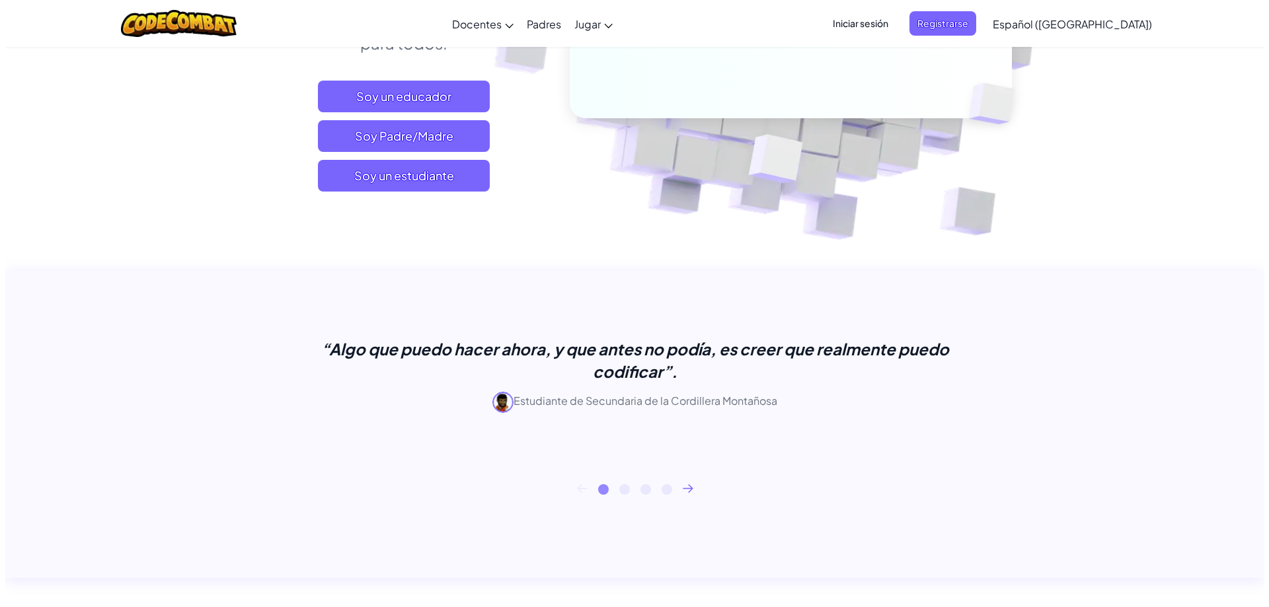
scroll to position [198, 0]
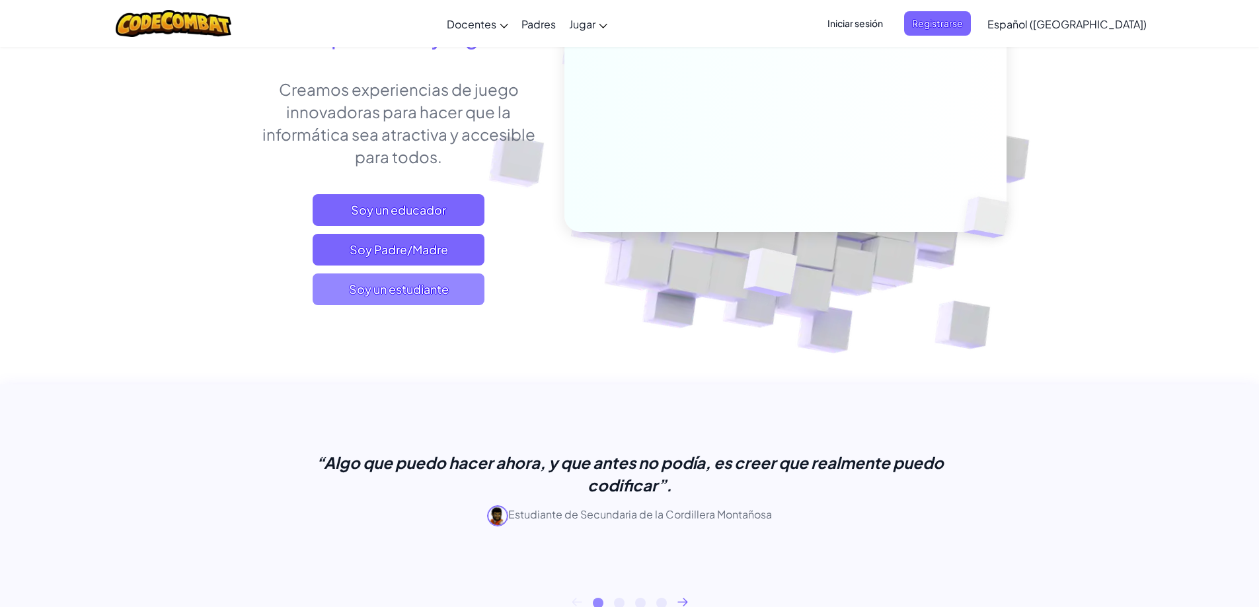
click at [399, 294] on font "Soy un estudiante" at bounding box center [399, 289] width 100 height 15
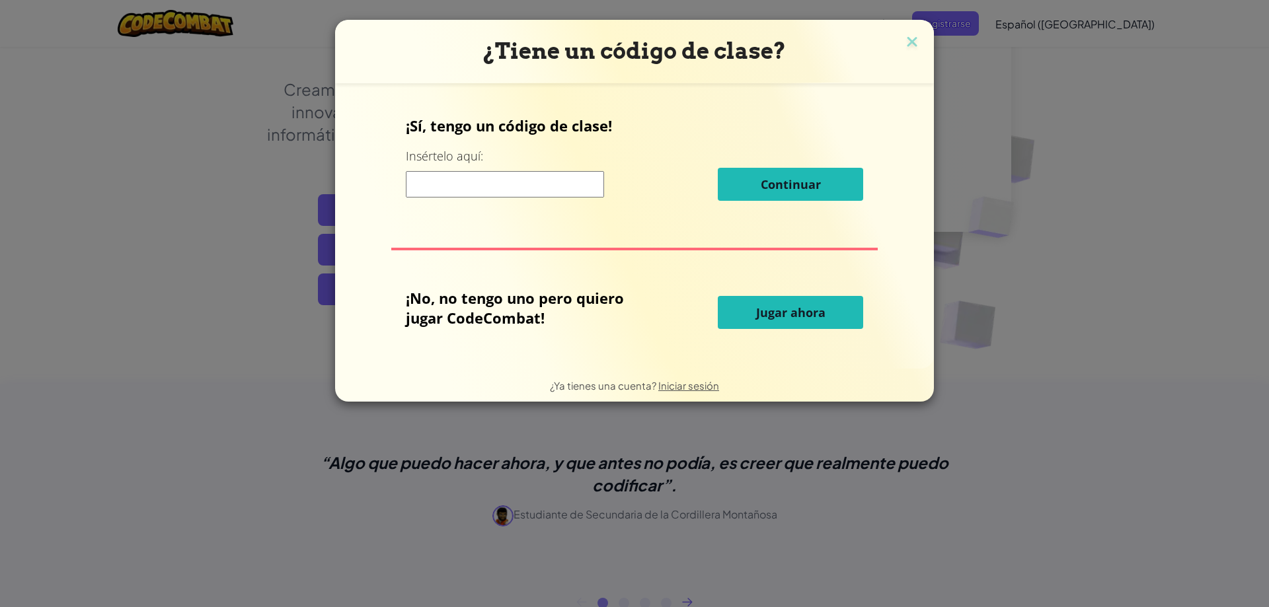
click at [767, 319] on font "Jugar ahora" at bounding box center [790, 313] width 69 height 16
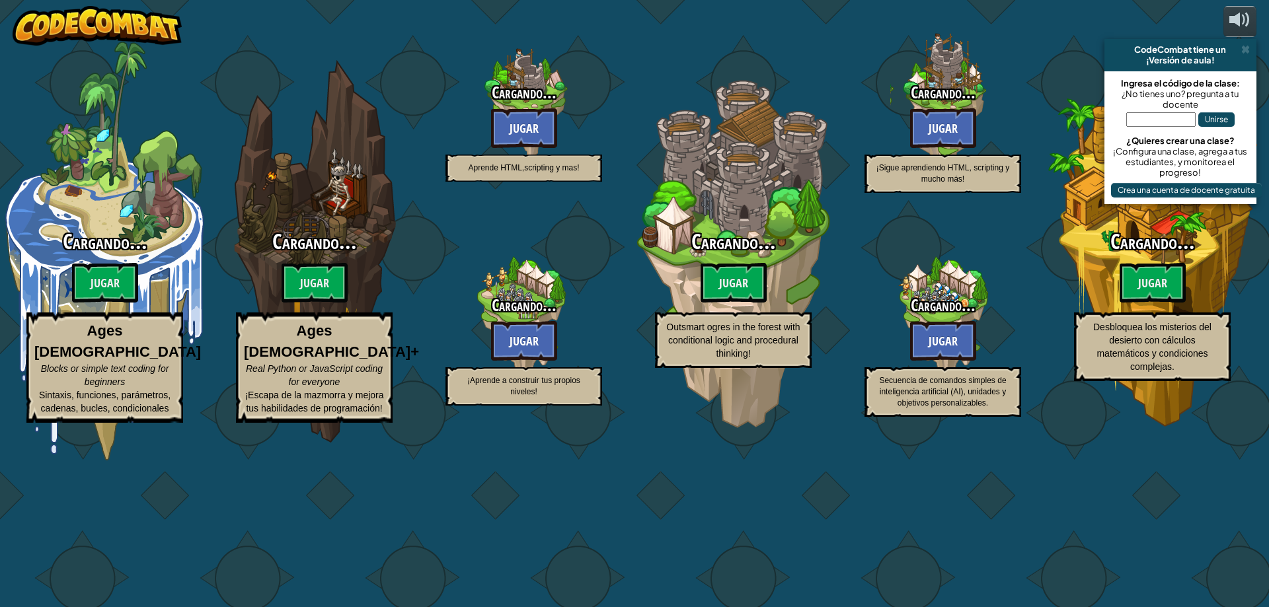
select select "es-419"
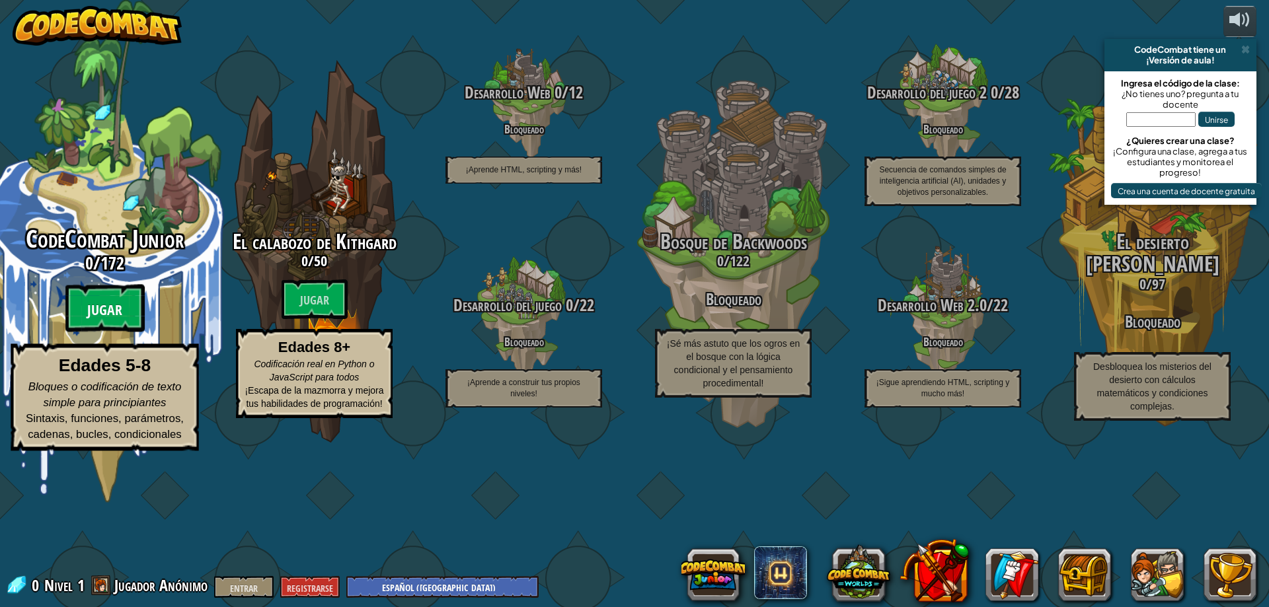
click at [89, 321] on font "Jugar" at bounding box center [104, 311] width 35 height 20
select select "es-419"
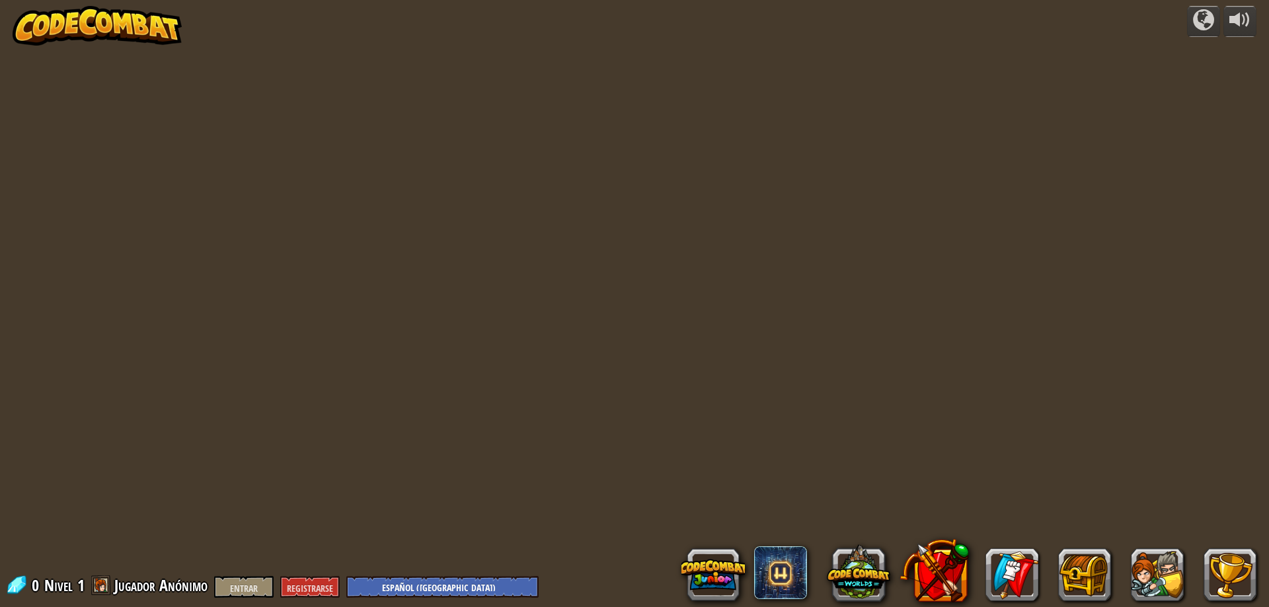
select select "es-419"
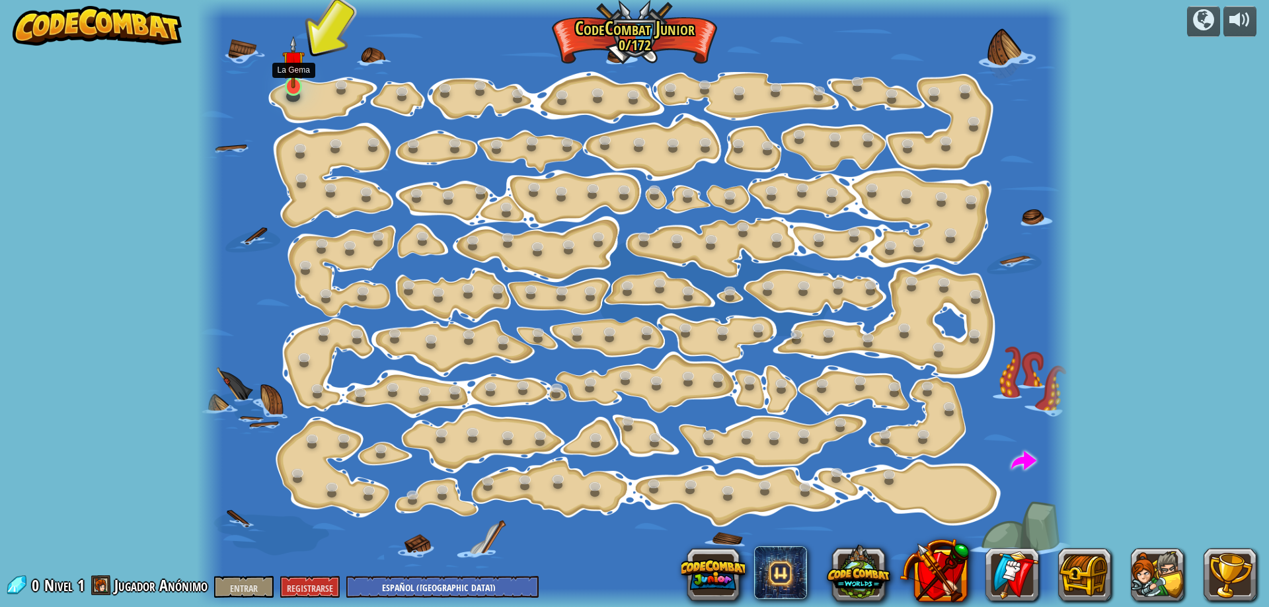
click at [297, 81] on img at bounding box center [293, 62] width 23 height 53
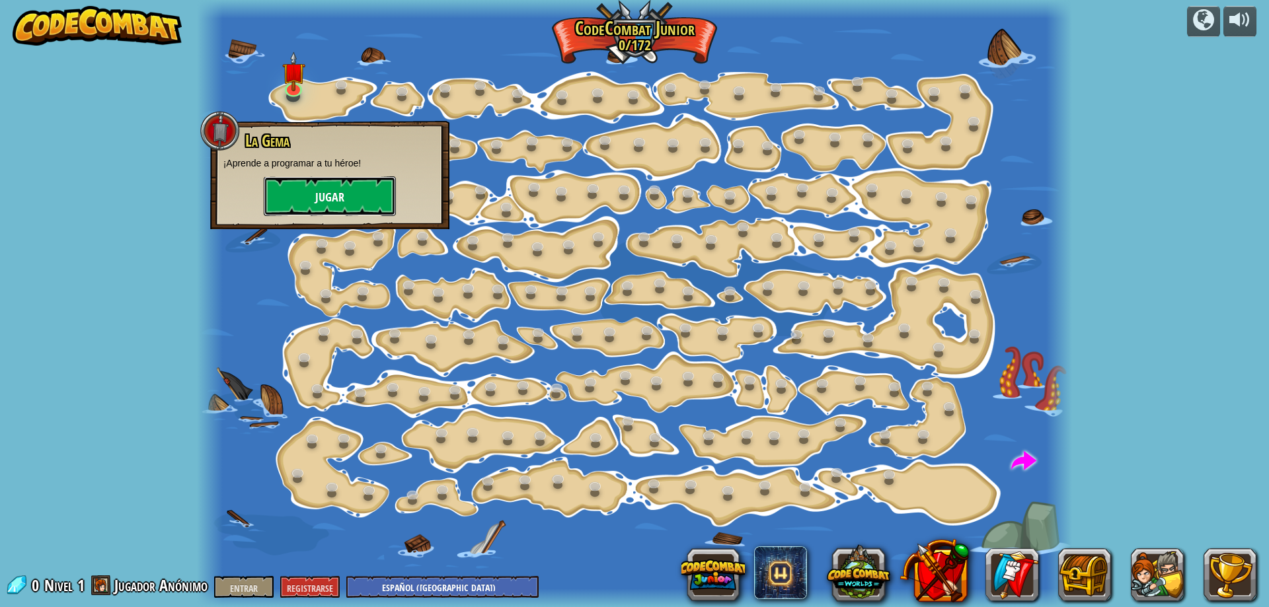
click at [307, 187] on button "Jugar" at bounding box center [330, 196] width 132 height 40
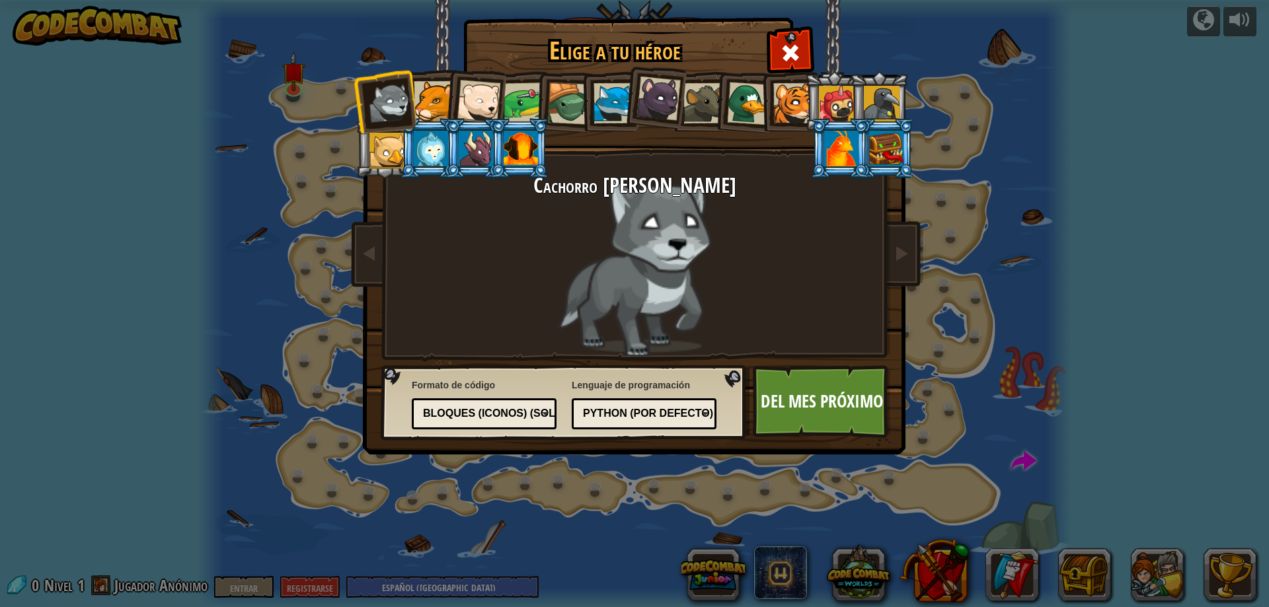
click at [703, 271] on div "Cachorro [PERSON_NAME]" at bounding box center [635, 265] width 496 height 182
click at [425, 92] on div at bounding box center [434, 101] width 40 height 40
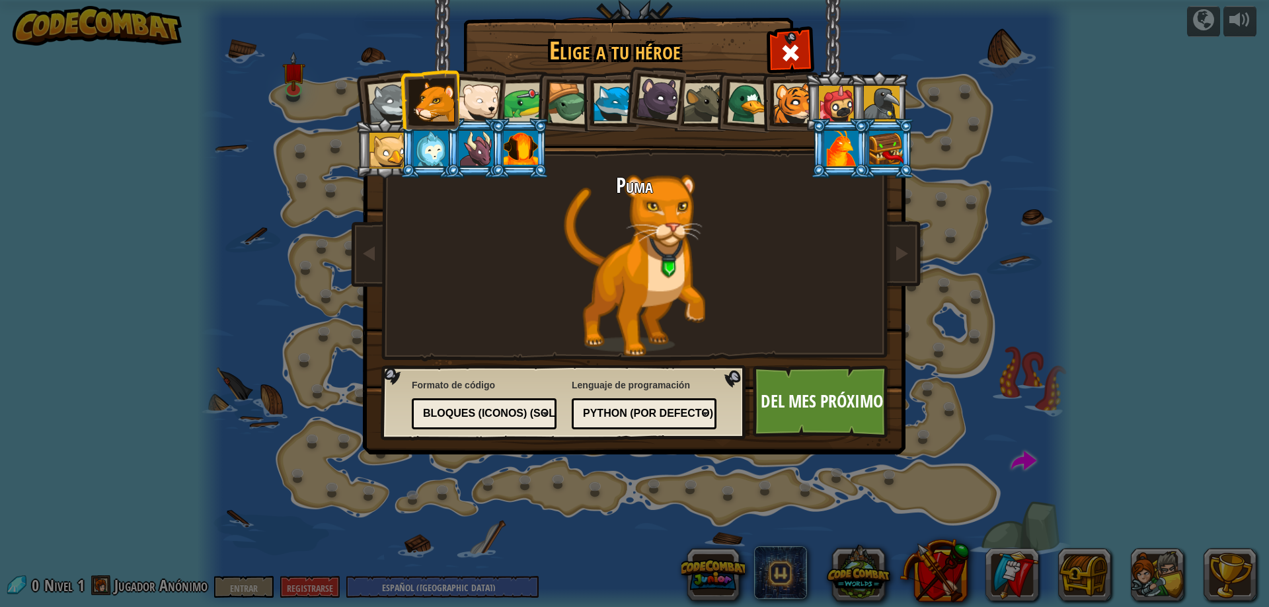
click at [479, 109] on div at bounding box center [479, 102] width 44 height 44
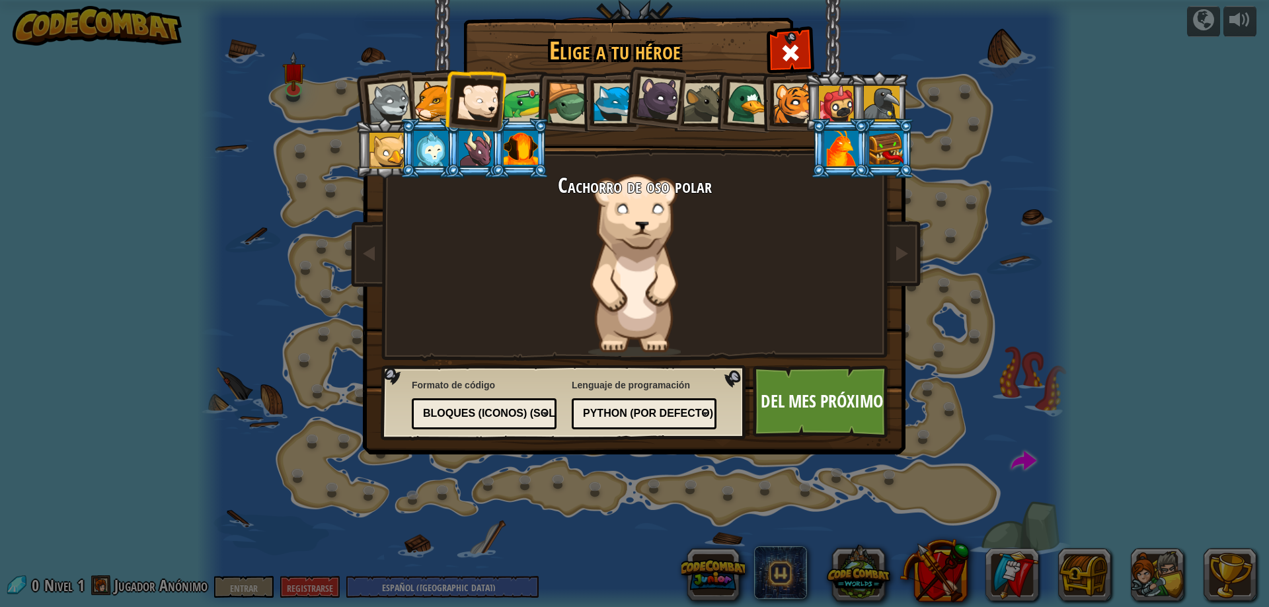
click at [479, 150] on div at bounding box center [476, 149] width 34 height 36
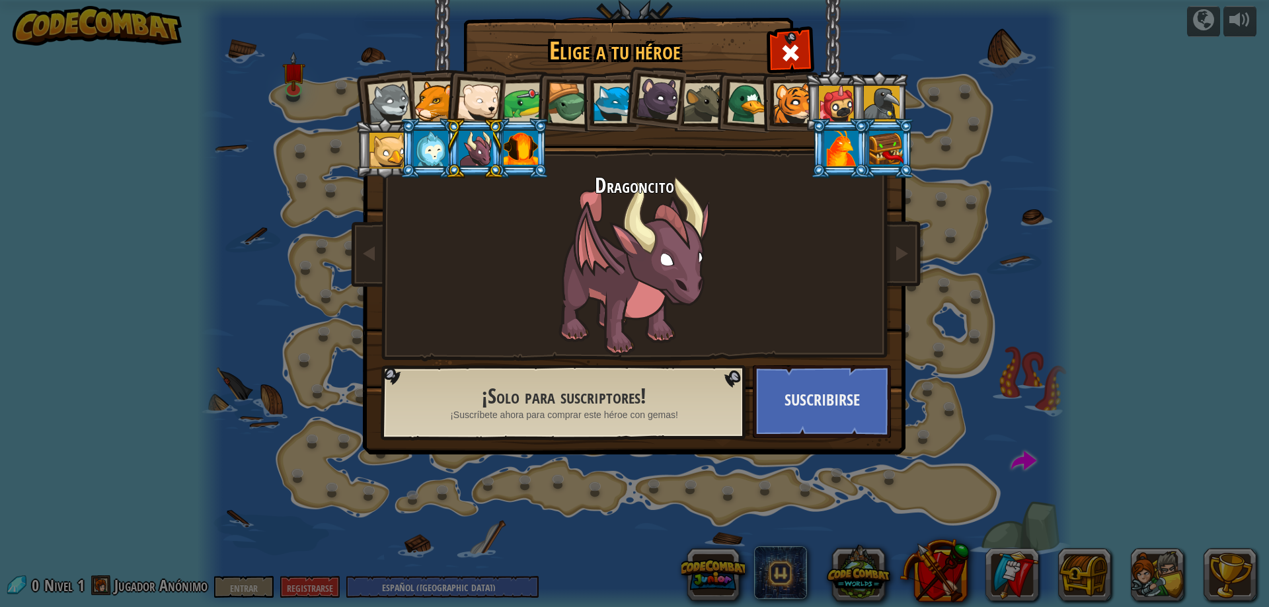
click at [436, 104] on div at bounding box center [434, 101] width 40 height 40
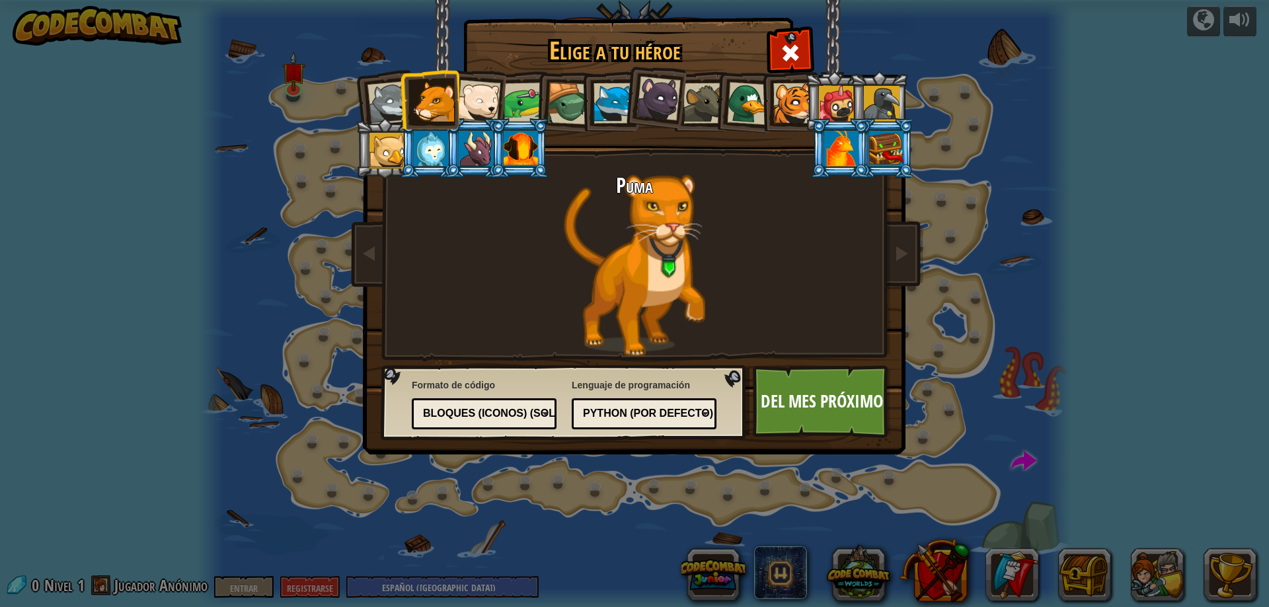
click at [487, 104] on div at bounding box center [479, 102] width 44 height 44
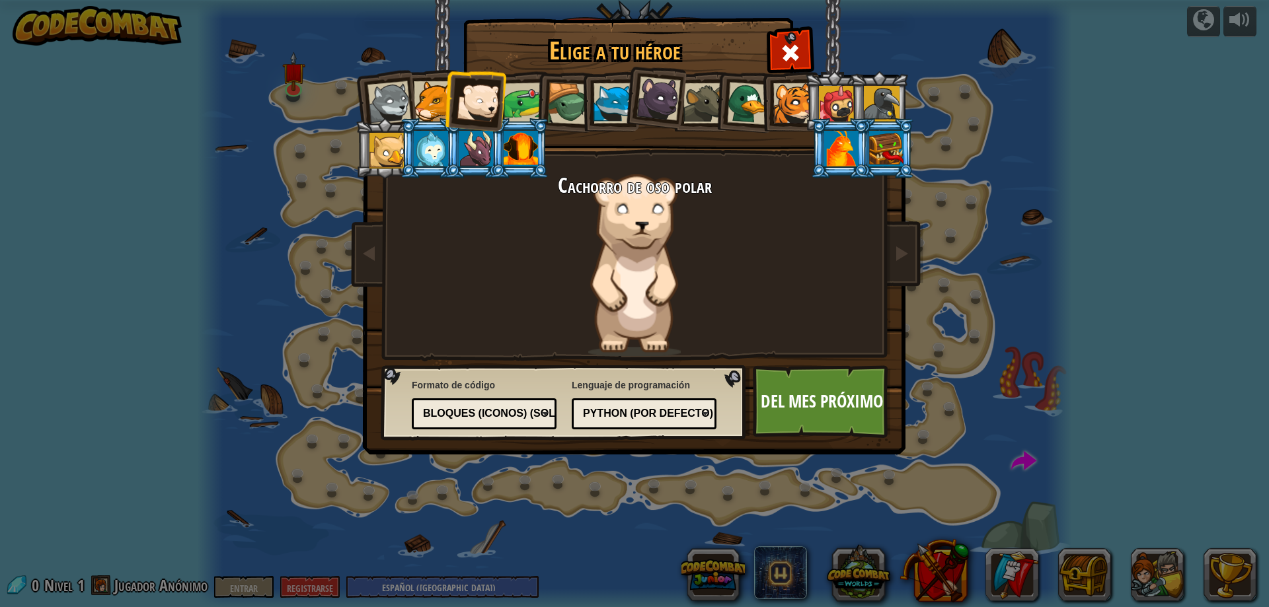
click at [687, 418] on font "Python (por defecto)" at bounding box center [648, 413] width 130 height 11
click at [438, 414] on font "Bloques (iconos) (Solo Junior)" at bounding box center [516, 413] width 187 height 11
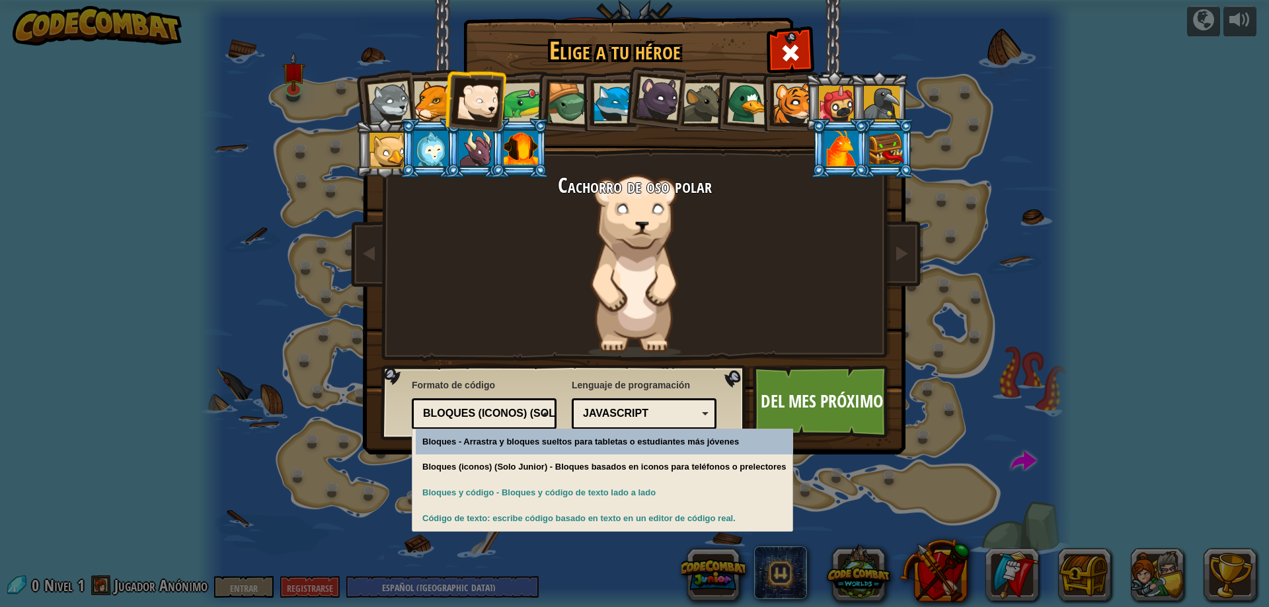
click at [438, 414] on font "Bloques (iconos) (Solo Junior)" at bounding box center [516, 413] width 187 height 11
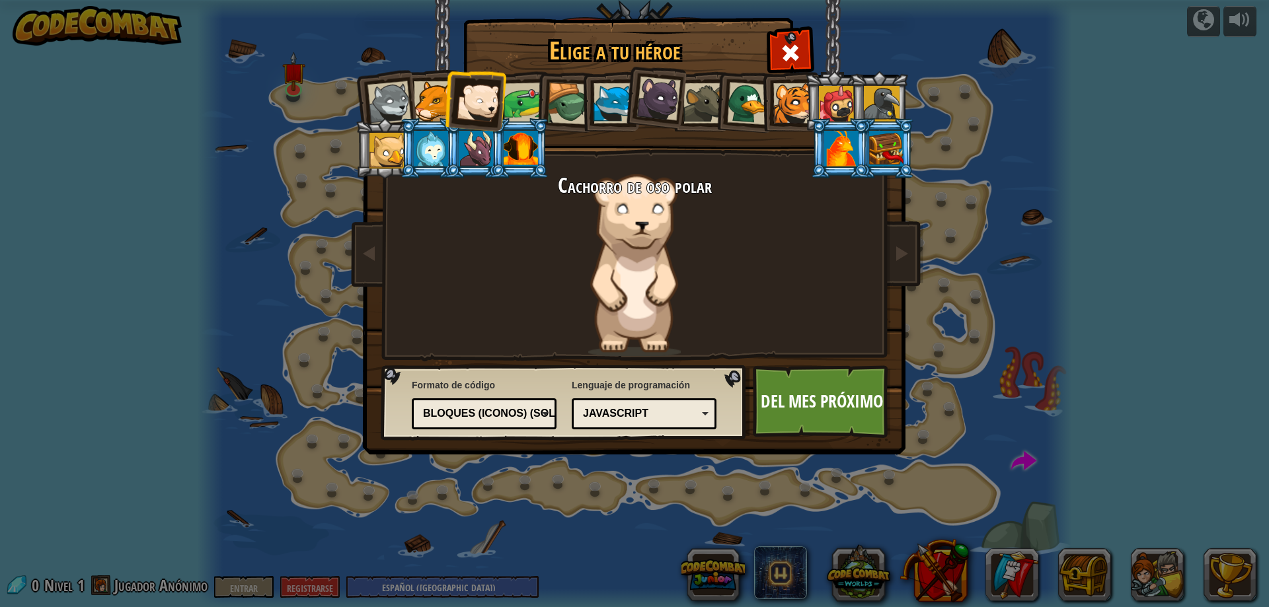
click at [438, 414] on font "Bloques (iconos) (Solo Junior)" at bounding box center [516, 413] width 187 height 11
click at [462, 423] on div "Código de texto" at bounding box center [484, 414] width 128 height 20
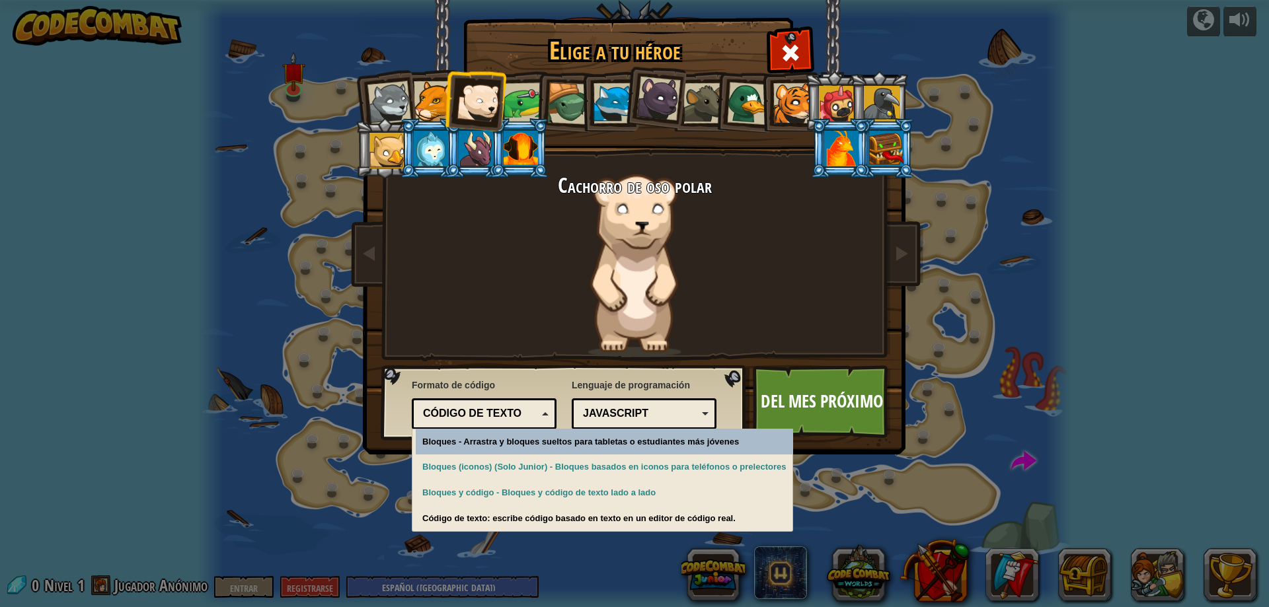
click at [462, 423] on div "Código de texto" at bounding box center [484, 414] width 128 height 20
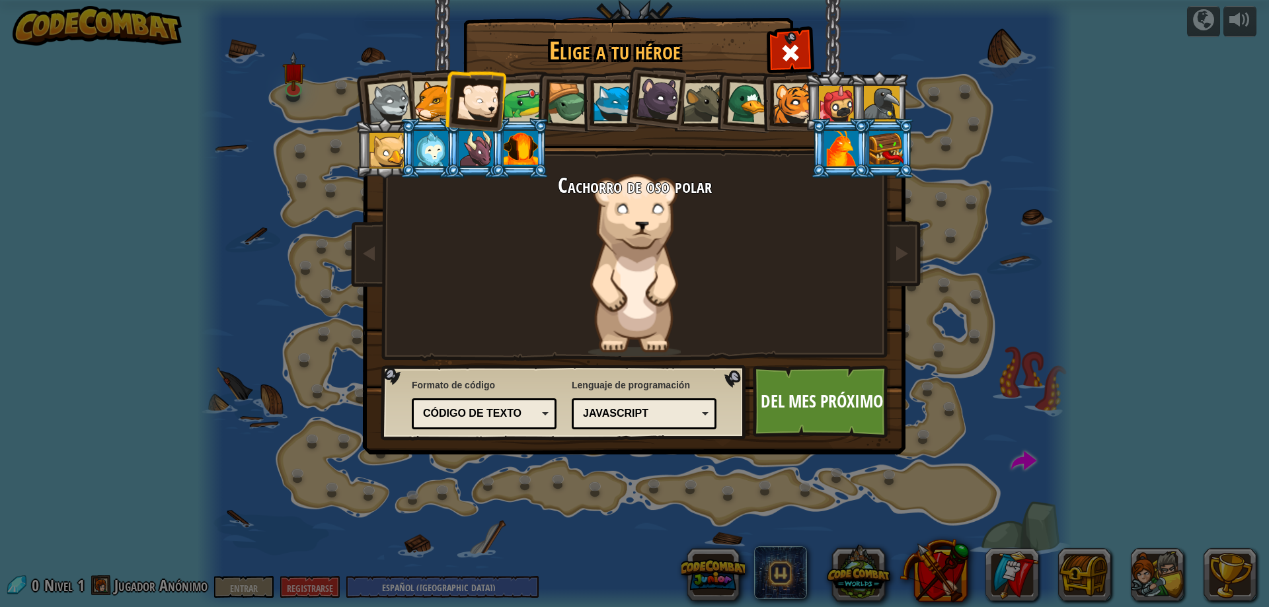
click at [590, 222] on div "Cachorro de oso polar" at bounding box center [635, 265] width 496 height 182
click at [620, 212] on div "Cachorro de oso polar" at bounding box center [635, 265] width 496 height 182
click at [619, 186] on font "Cachorro de oso polar" at bounding box center [635, 185] width 154 height 28
click at [783, 393] on font "Del mes próximo" at bounding box center [822, 401] width 122 height 24
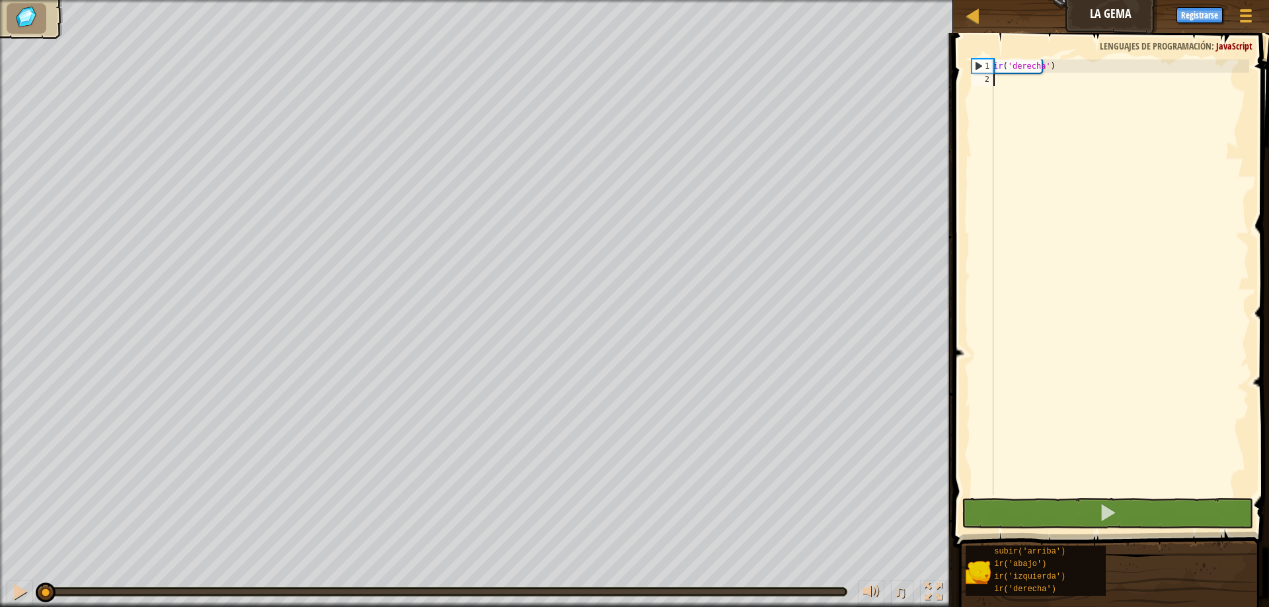
click at [1011, 79] on div "ir ( 'derecha' )" at bounding box center [1120, 290] width 258 height 463
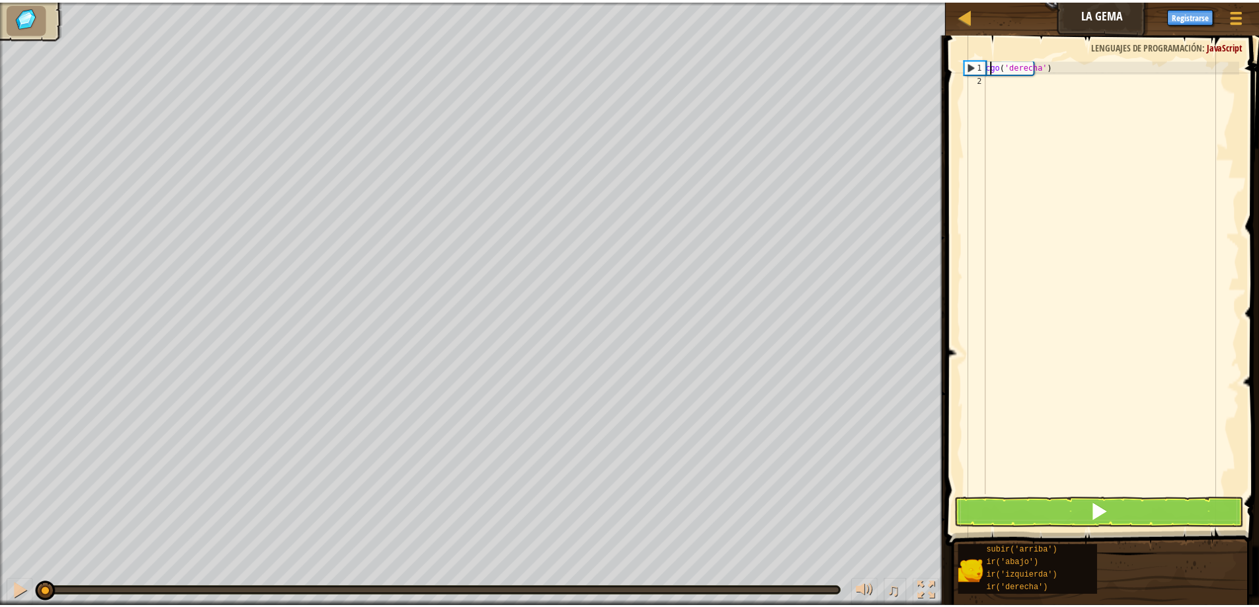
scroll to position [6, 1]
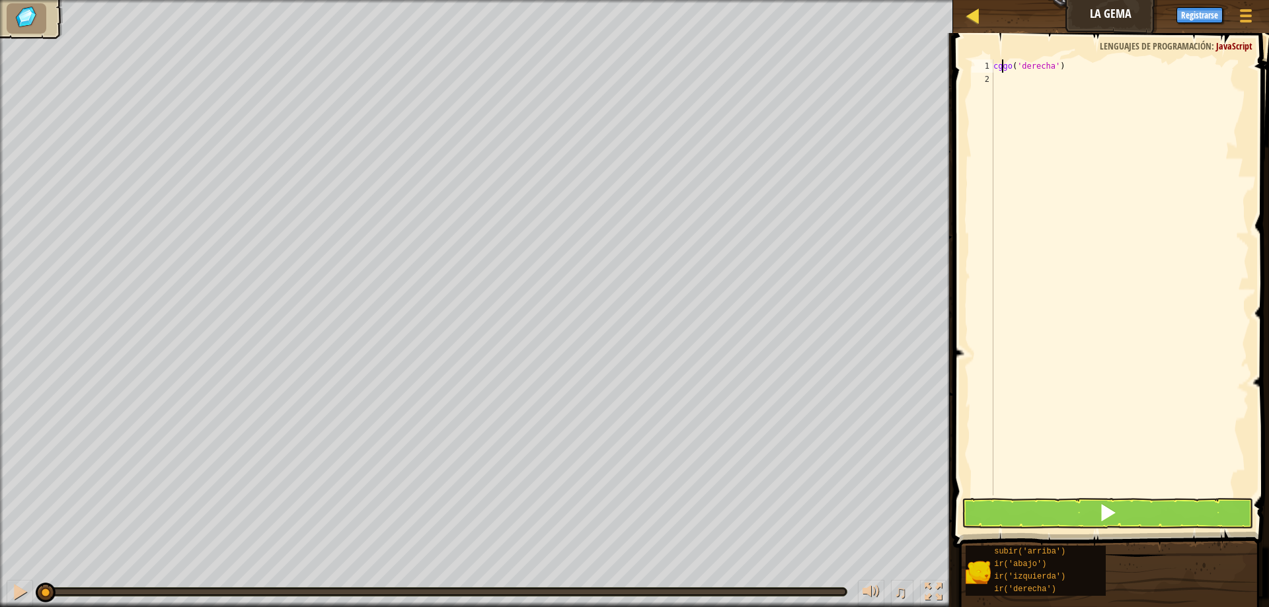
type textarea "cggo('right')"
click at [984, 15] on link "Mapa" at bounding box center [983, 16] width 7 height 18
select select "es-419"
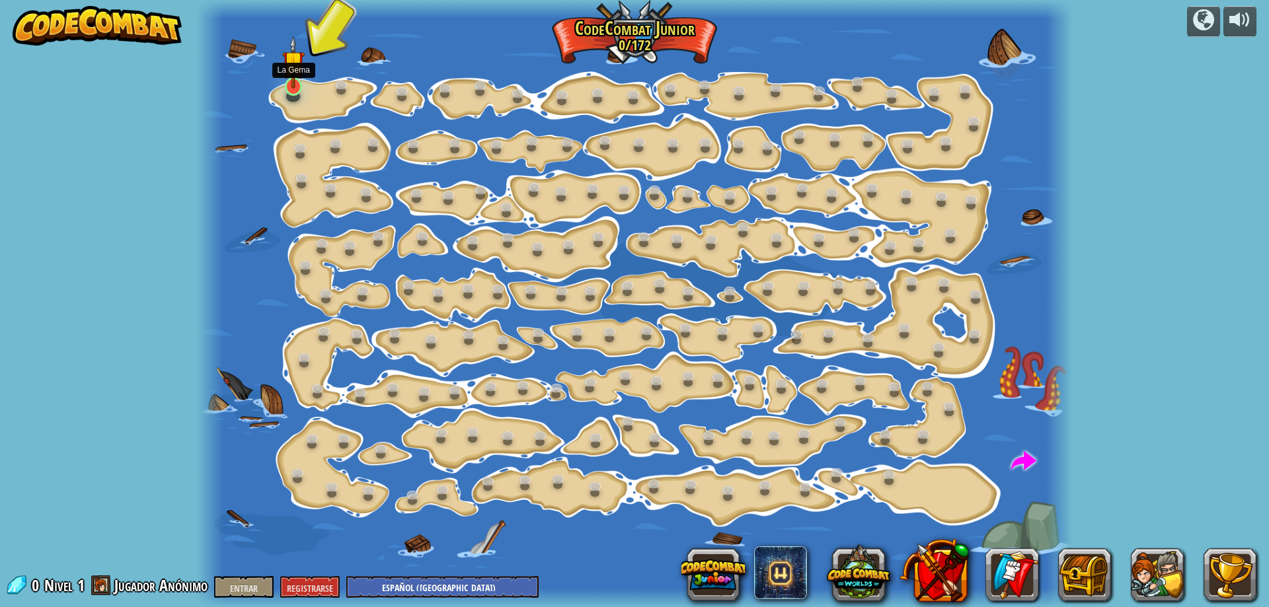
click at [293, 71] on img at bounding box center [293, 62] width 23 height 53
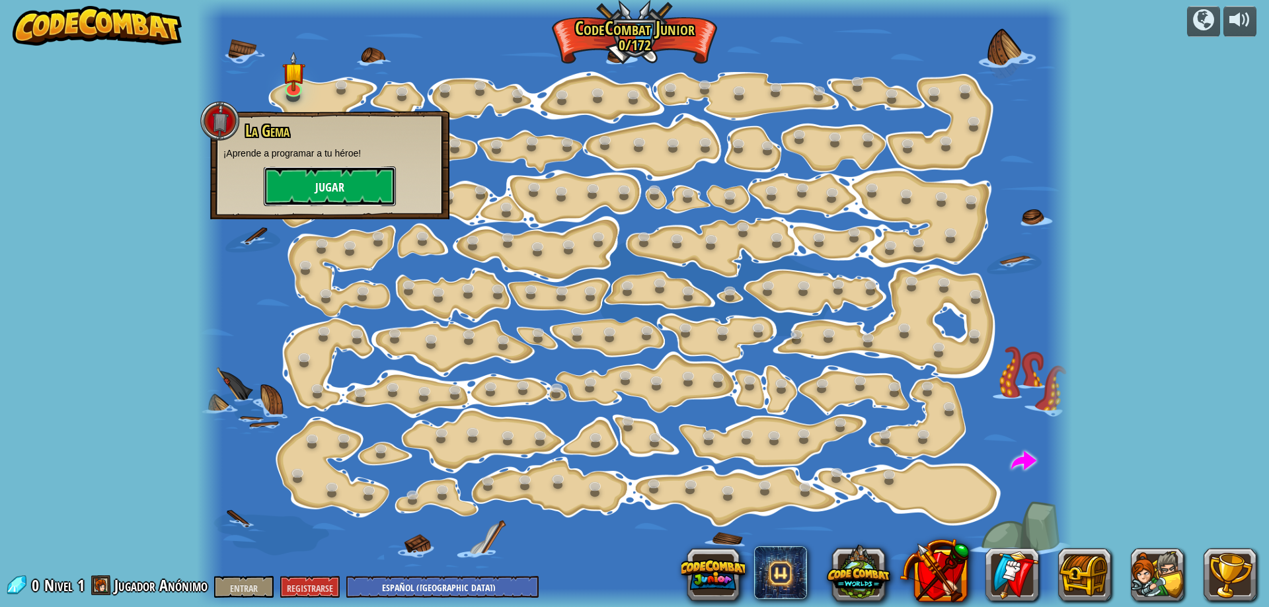
click at [346, 202] on button "Jugar" at bounding box center [330, 187] width 132 height 40
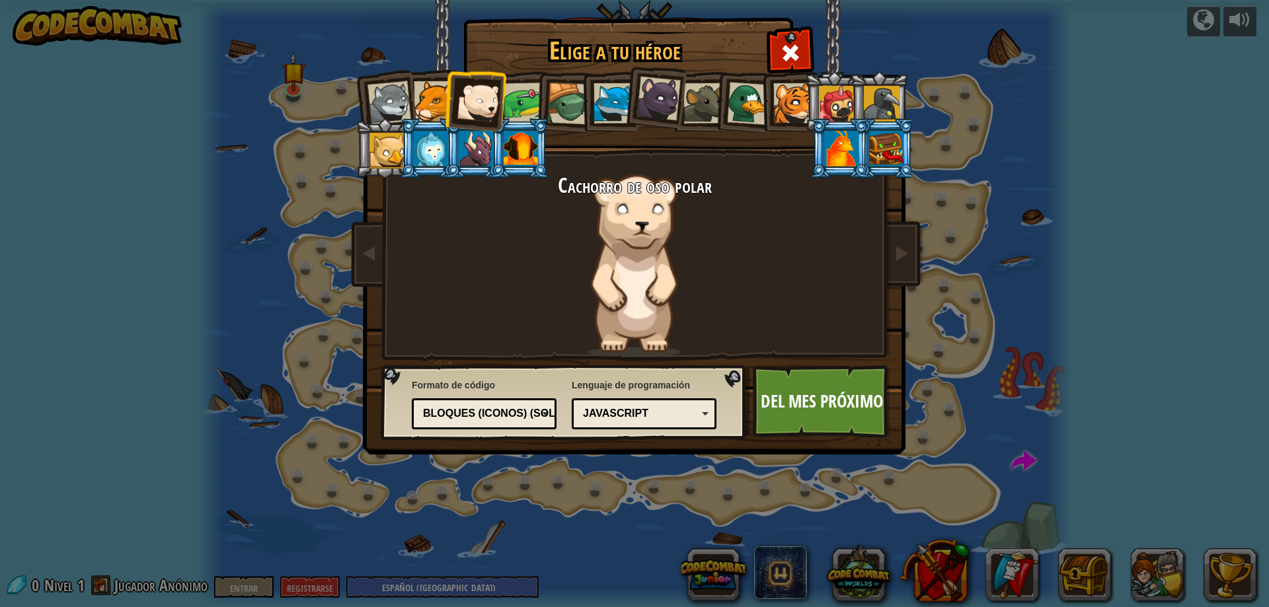
click at [607, 413] on font "JavaScript" at bounding box center [615, 413] width 65 height 11
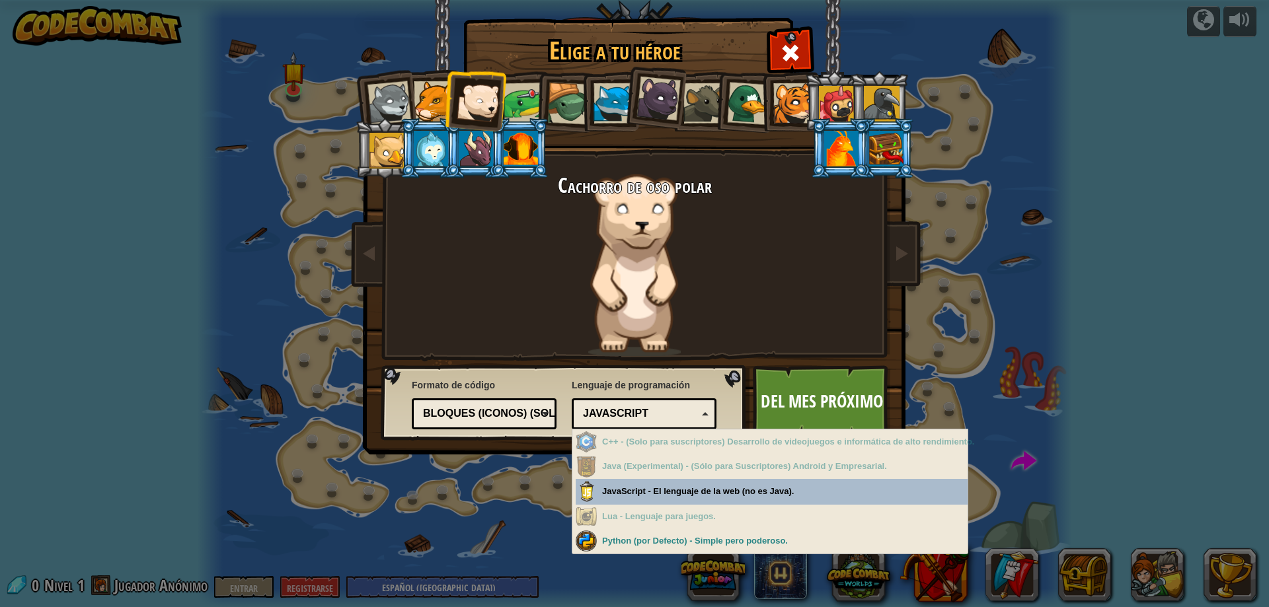
click at [607, 413] on font "JavaScript" at bounding box center [615, 413] width 65 height 11
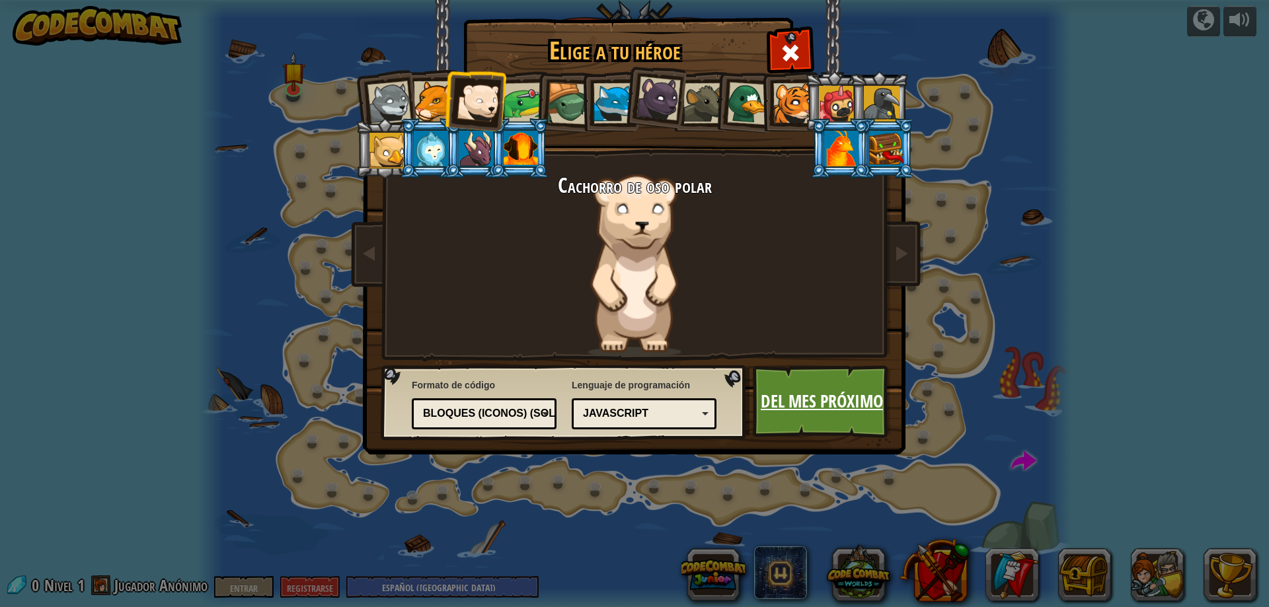
click at [807, 401] on font "Del mes próximo" at bounding box center [822, 401] width 122 height 24
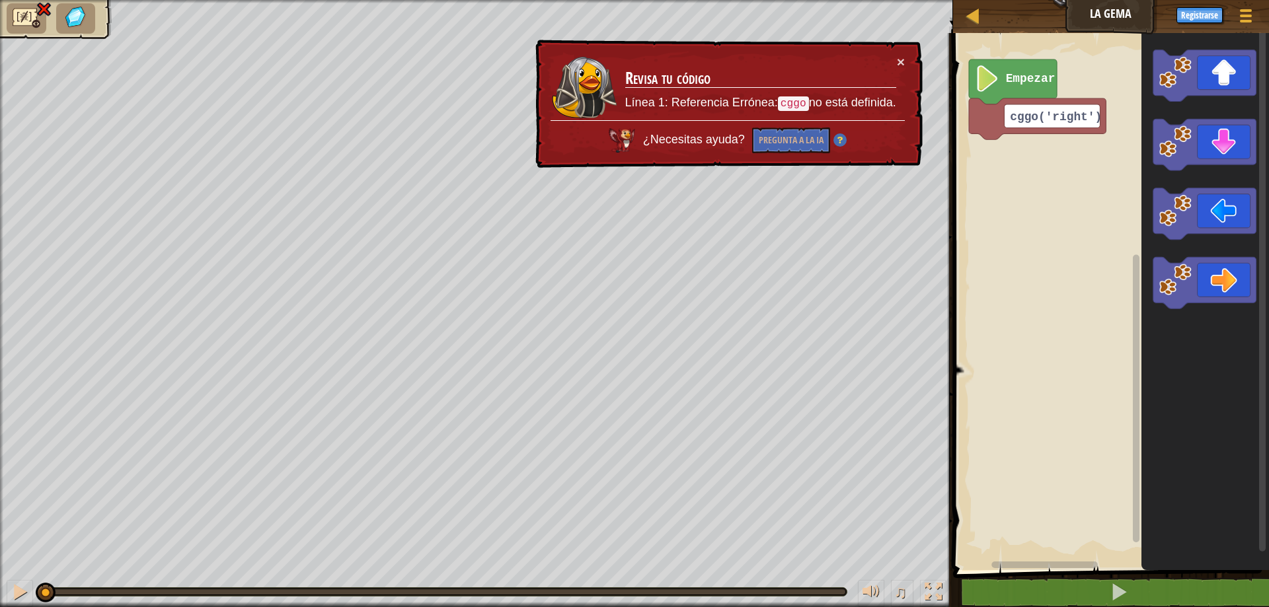
click at [991, 81] on image "Espacio de trabajo de Blockly" at bounding box center [987, 78] width 25 height 26
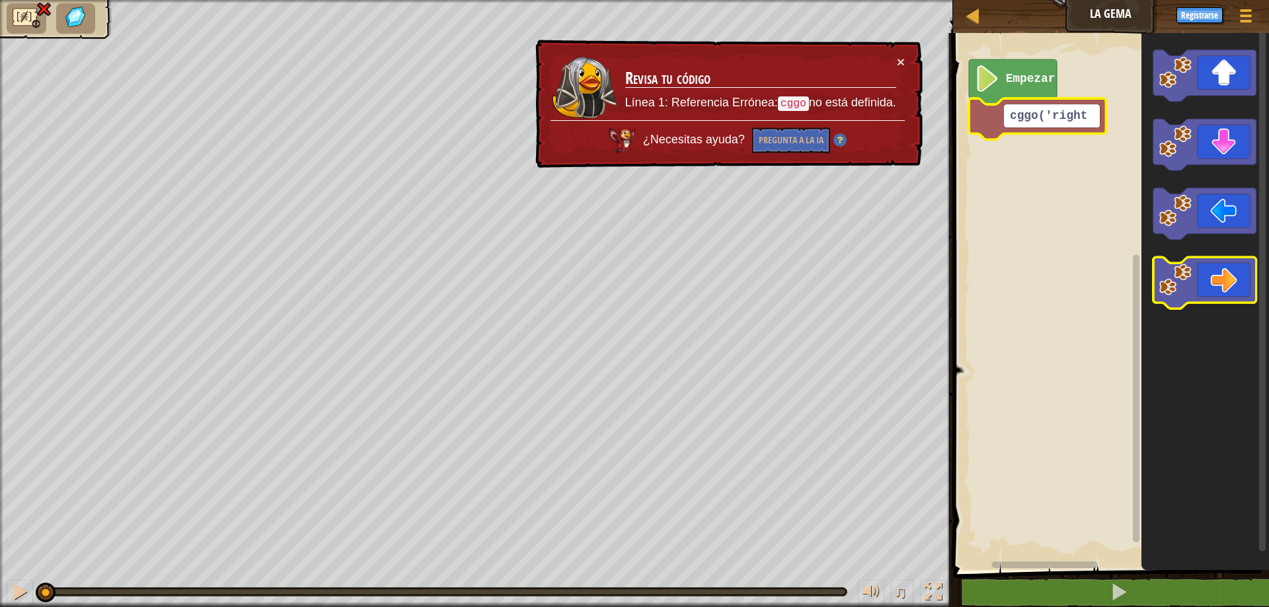
click at [1234, 287] on icon "Espacio de trabajo de Blockly" at bounding box center [1204, 283] width 103 height 52
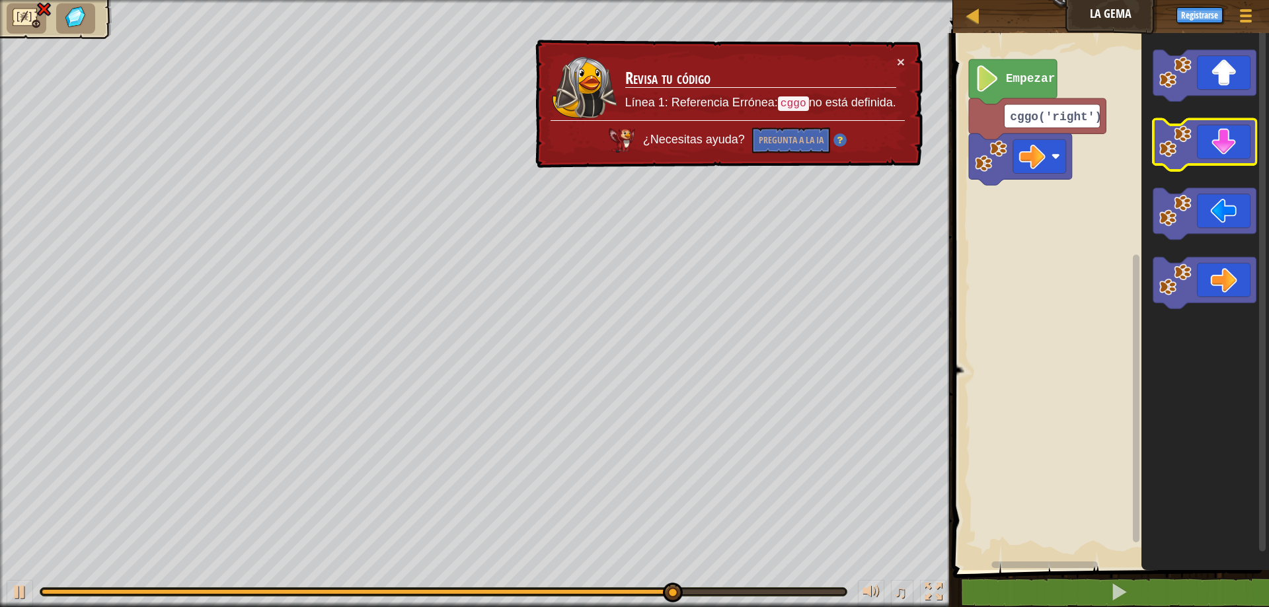
click at [1218, 147] on icon "Espacio de trabajo de Blockly" at bounding box center [1204, 145] width 103 height 52
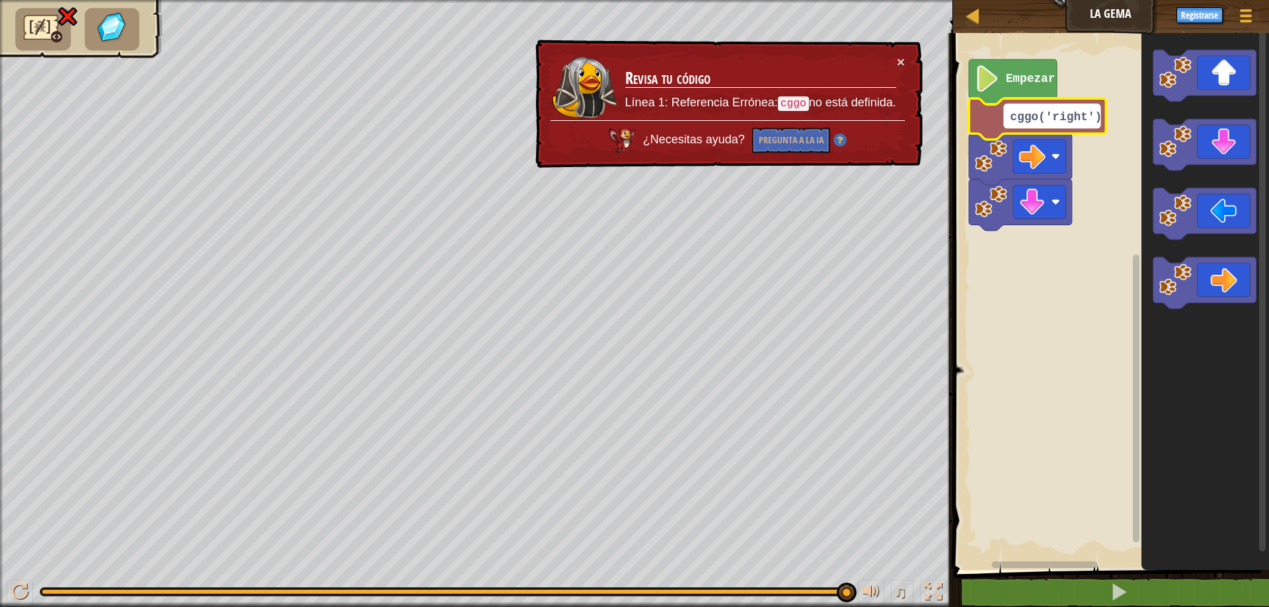
click at [1027, 124] on rect "Espacio de trabajo de Blockly" at bounding box center [1052, 116] width 96 height 24
click at [1023, 117] on textarea "cggo('right')" at bounding box center [1052, 116] width 96 height 24
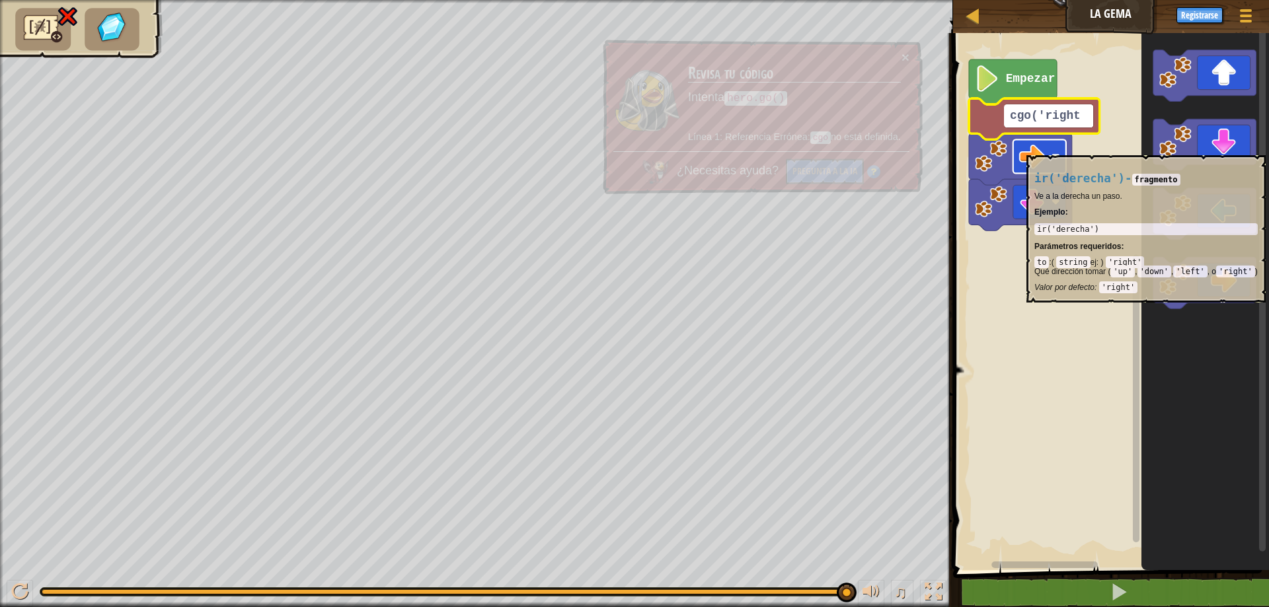
type textarea "go('right')"
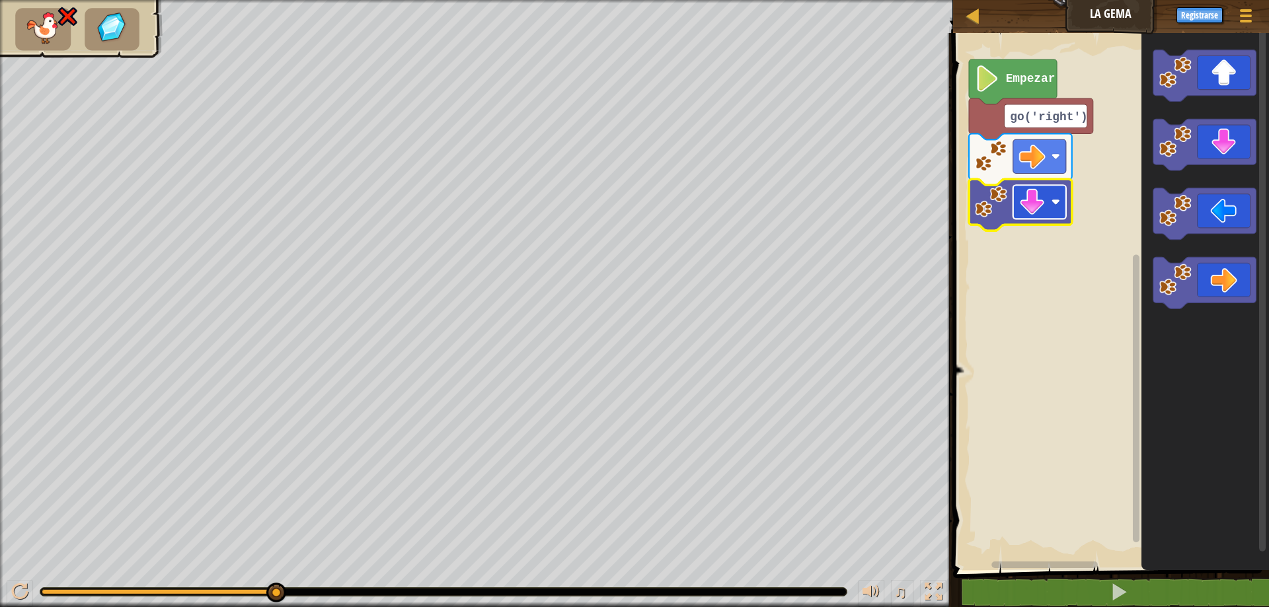
click at [1029, 204] on image "Espacio de trabajo de Blockly" at bounding box center [1032, 202] width 26 height 26
click at [995, 77] on image "Espacio de trabajo de Blockly" at bounding box center [987, 78] width 25 height 26
click at [999, 95] on icon "Espacio de trabajo de Blockly" at bounding box center [1013, 81] width 88 height 45
click at [1024, 91] on icon "Espacio de trabajo de Blockly" at bounding box center [1013, 81] width 88 height 45
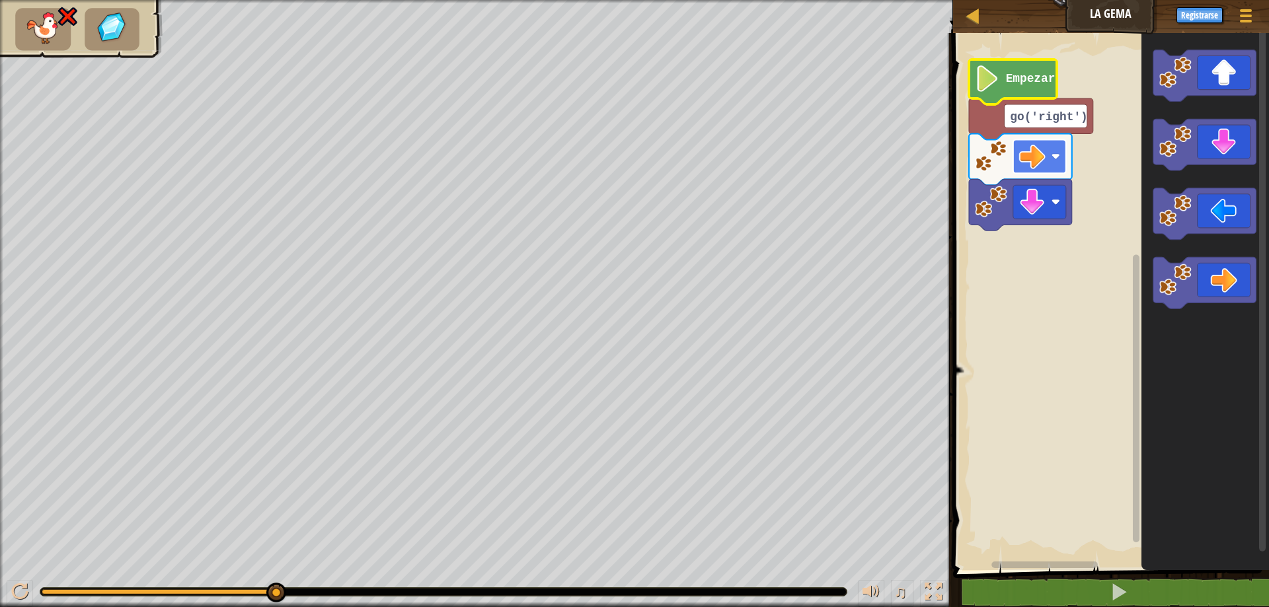
click at [1048, 155] on rect "Espacio de trabajo de Blockly" at bounding box center [1039, 156] width 53 height 34
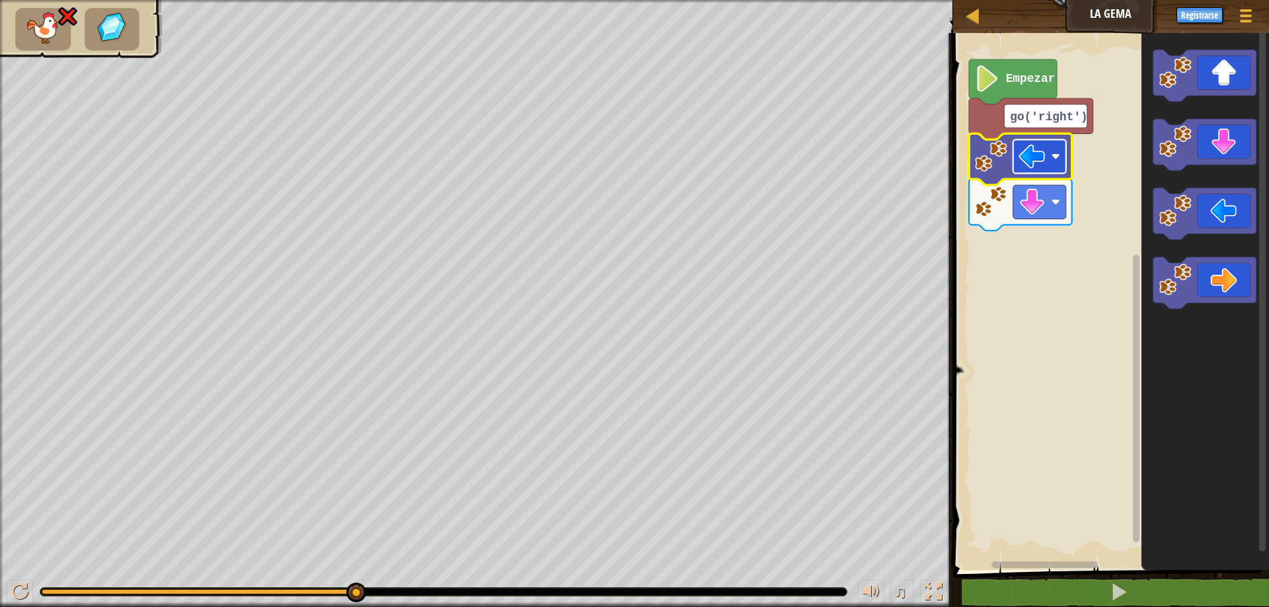
click at [1053, 157] on image "Espacio de trabajo de Blockly" at bounding box center [1055, 156] width 9 height 9
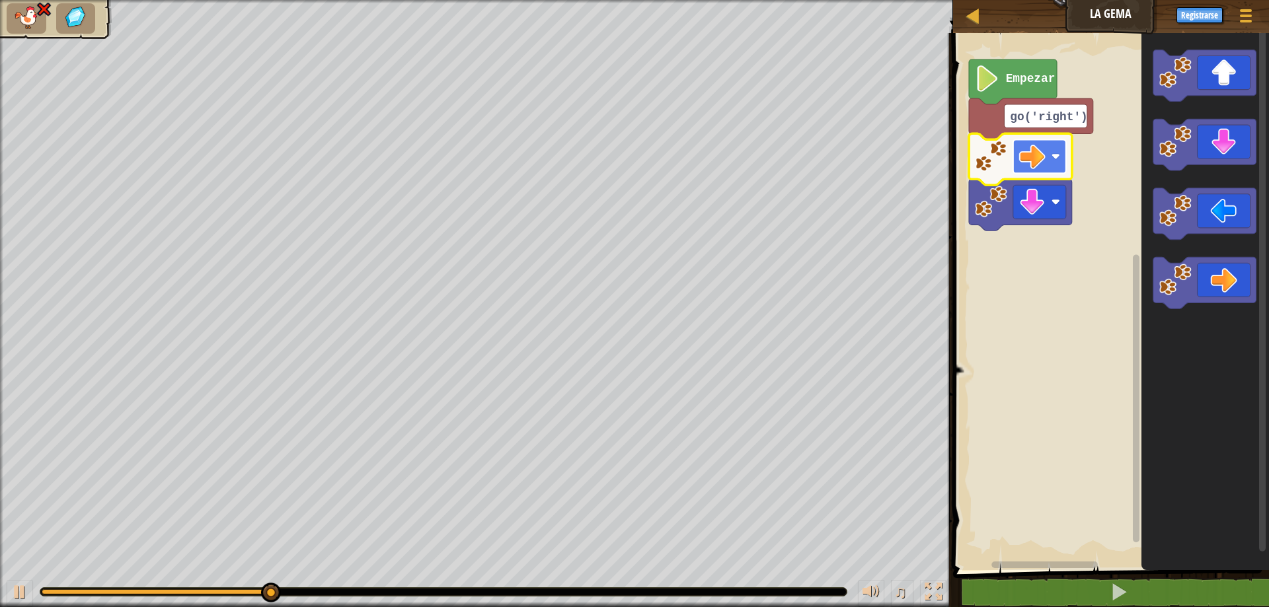
click at [1056, 147] on rect "Espacio de trabajo de Blockly" at bounding box center [1039, 156] width 53 height 34
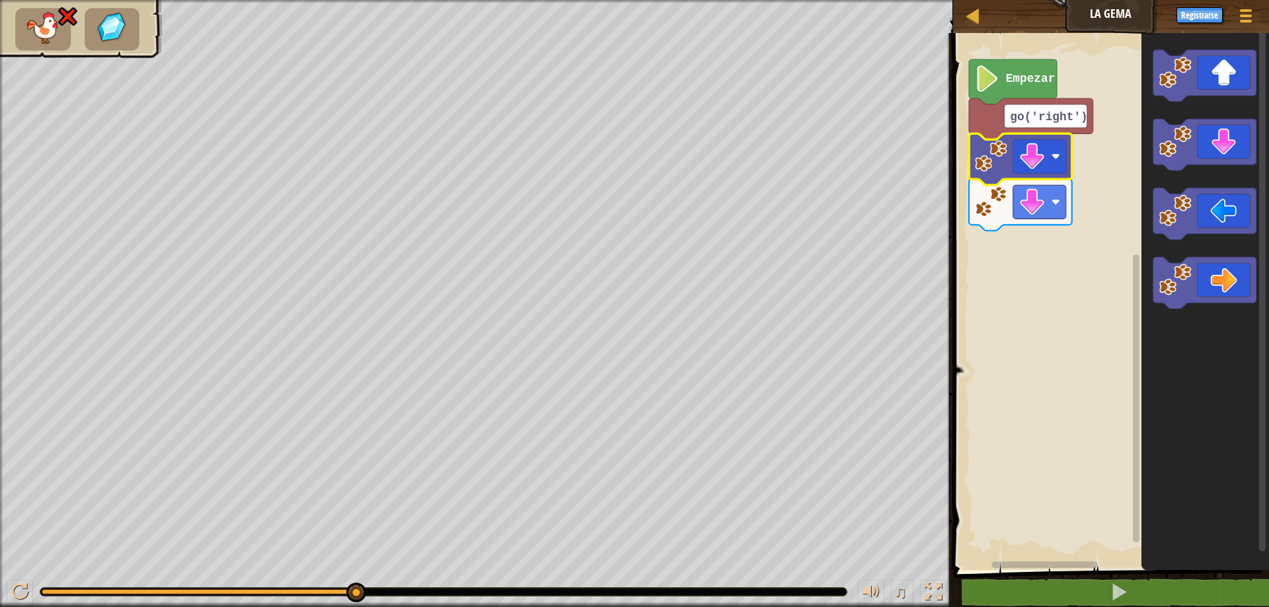
click at [1033, 79] on text "Empezar" at bounding box center [1030, 78] width 50 height 13
click at [1032, 83] on text "Empezar" at bounding box center [1030, 78] width 50 height 13
click at [999, 87] on image "Espacio de trabajo de Blockly" at bounding box center [987, 78] width 25 height 26
click at [1005, 122] on rect "Espacio de trabajo de Blockly" at bounding box center [1045, 116] width 83 height 24
click at [992, 128] on icon "Espacio de trabajo de Blockly" at bounding box center [1031, 118] width 124 height 41
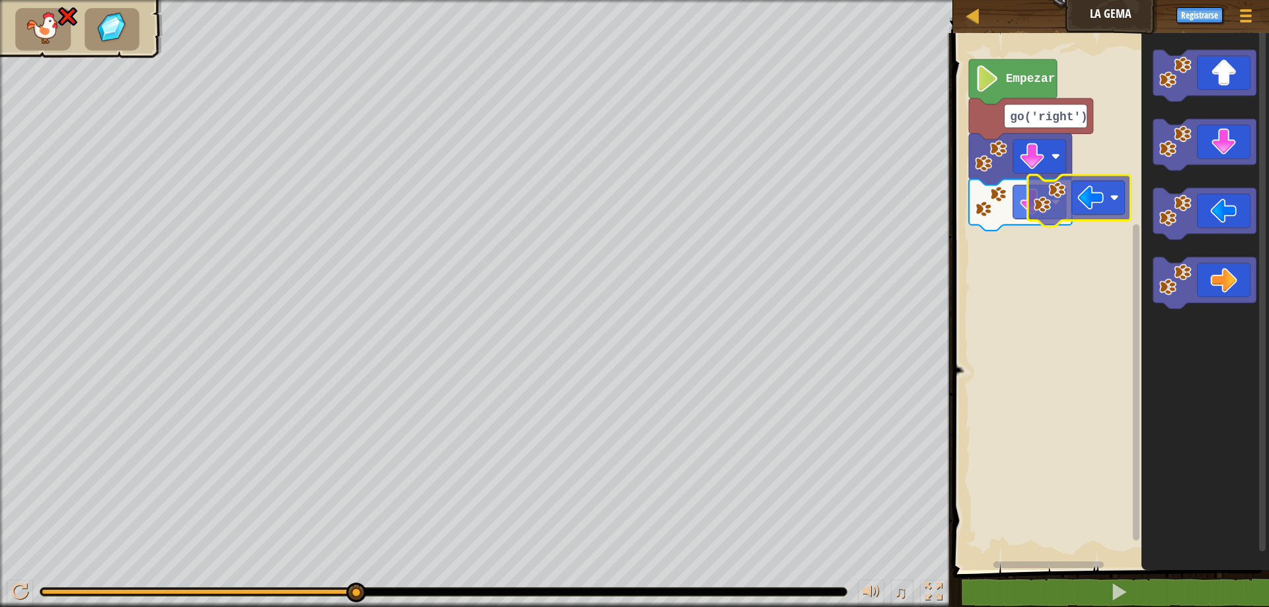
click at [1026, 207] on div "Empezar go('right')" at bounding box center [1109, 298] width 320 height 544
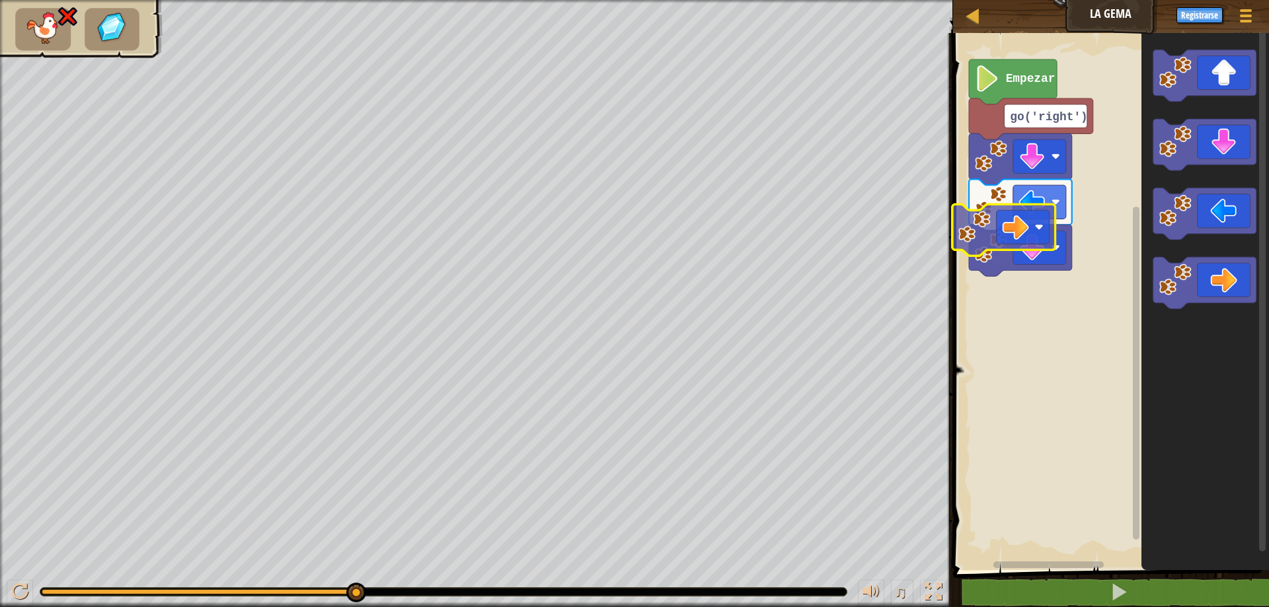
click at [1021, 218] on div "Empezar go('right')" at bounding box center [1109, 298] width 320 height 544
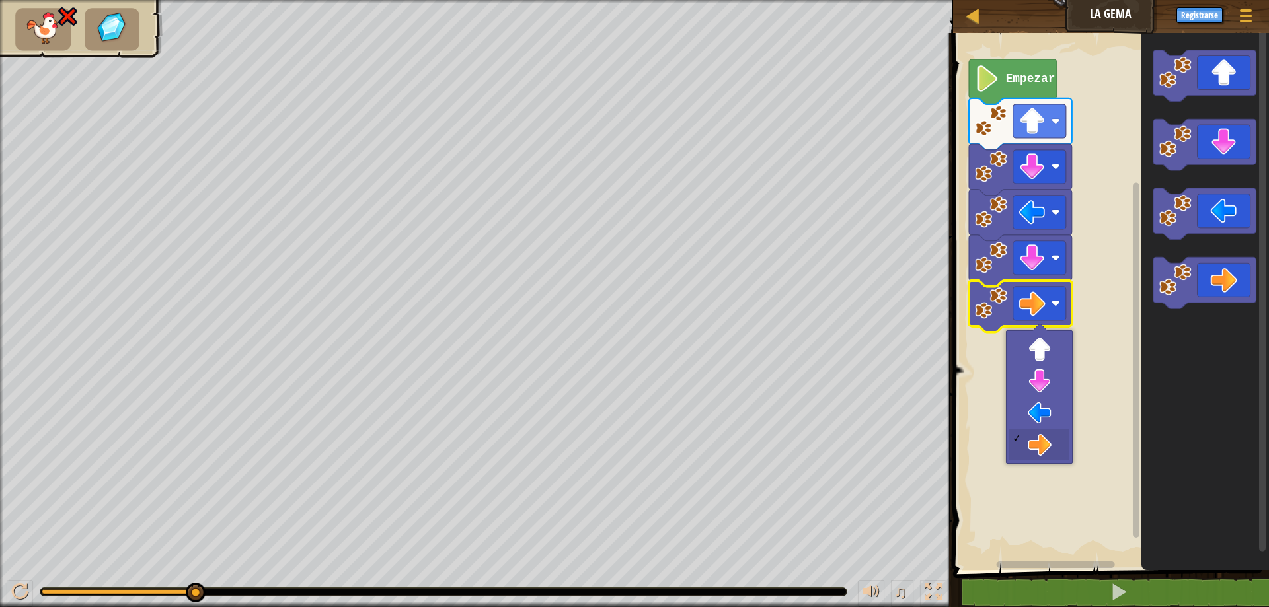
click at [1077, 211] on rect "Espacio de trabajo de Blockly" at bounding box center [1109, 298] width 320 height 544
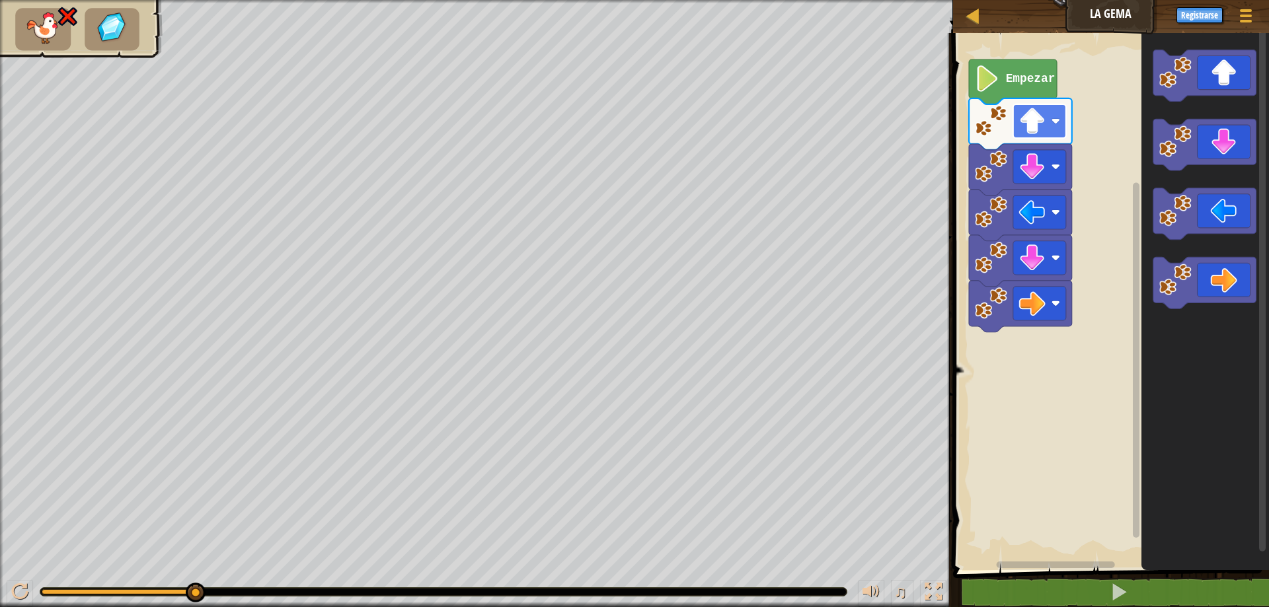
click at [1049, 130] on rect "Espacio de trabajo de Blockly" at bounding box center [1039, 121] width 53 height 34
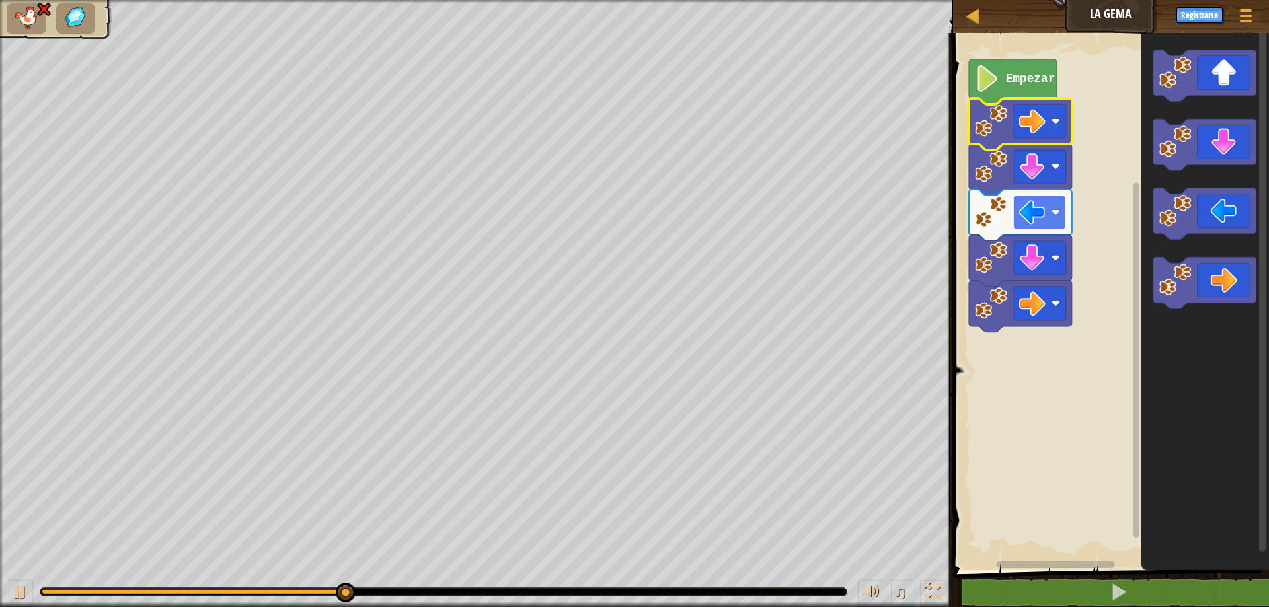
click at [1058, 219] on rect "Espacio de trabajo de Blockly" at bounding box center [1039, 213] width 53 height 34
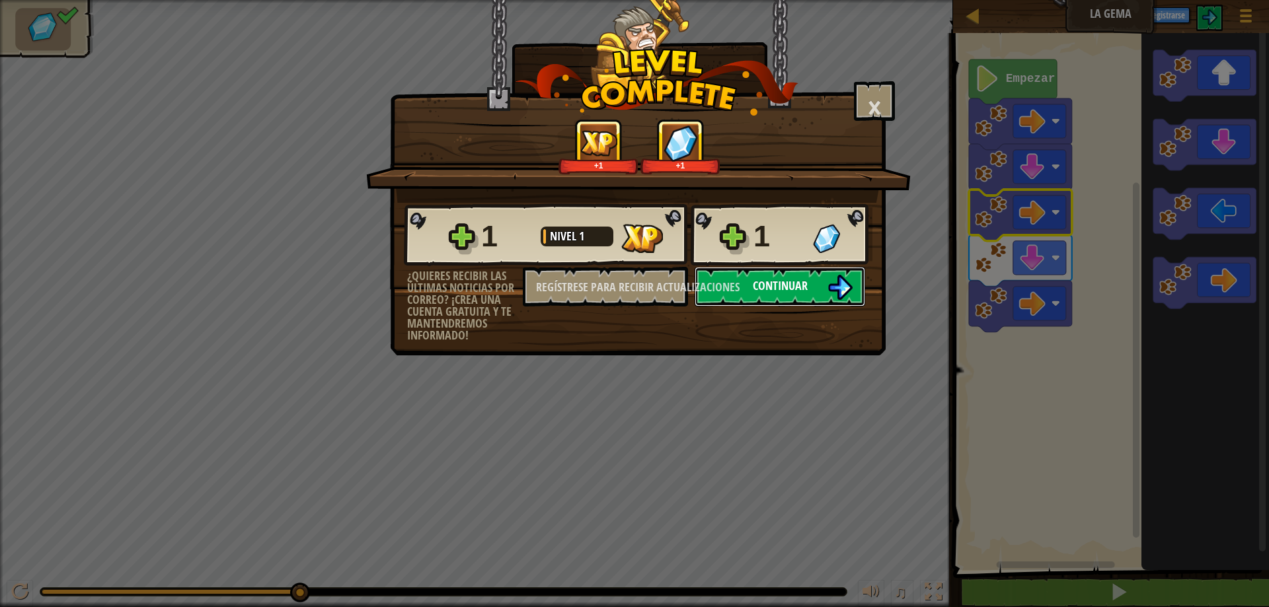
click at [844, 286] on img at bounding box center [840, 287] width 25 height 25
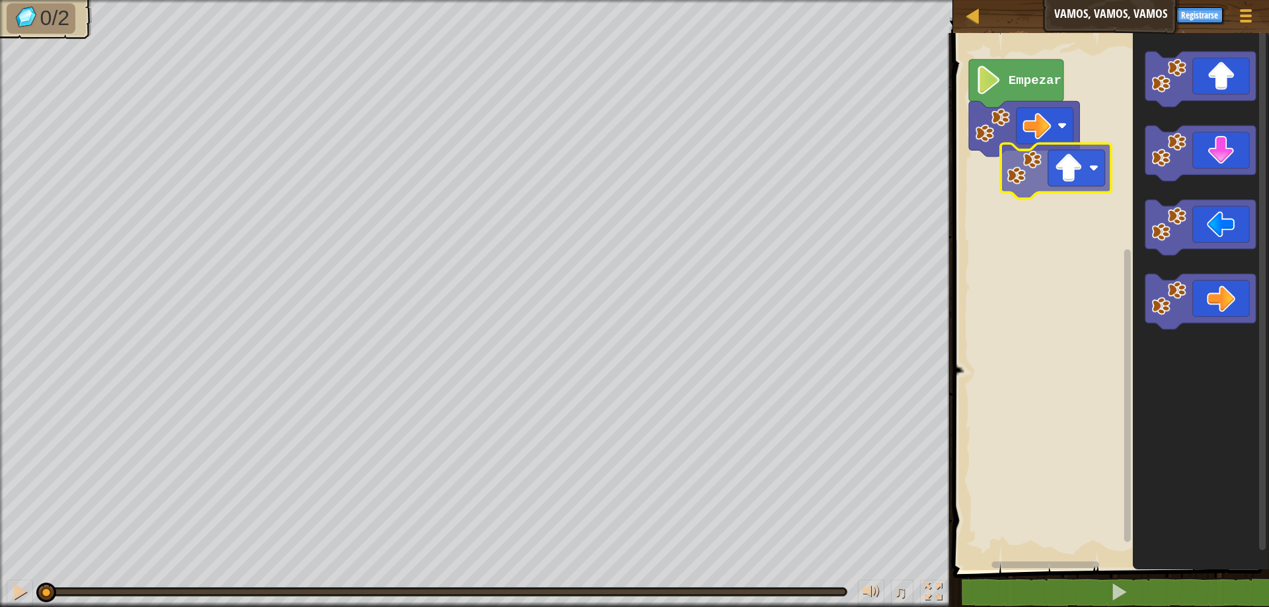
click at [1048, 191] on div "Empezar" at bounding box center [1109, 298] width 320 height 544
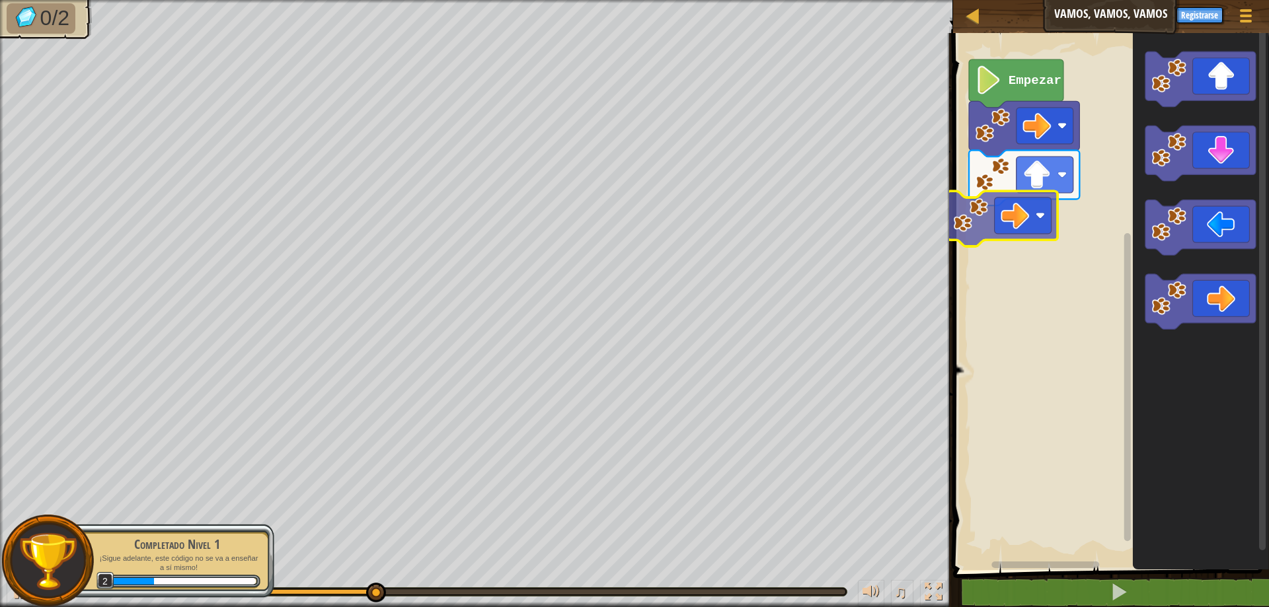
click at [1036, 228] on div "Empezar" at bounding box center [1109, 298] width 320 height 544
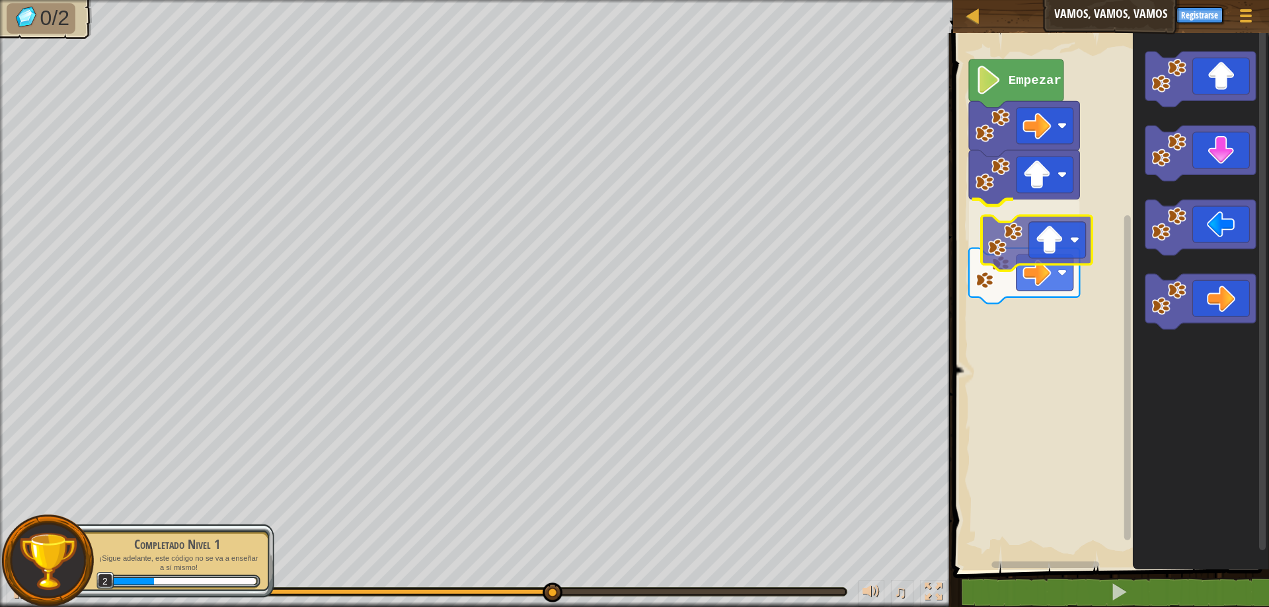
click at [1063, 258] on div "Empezar" at bounding box center [1109, 298] width 320 height 544
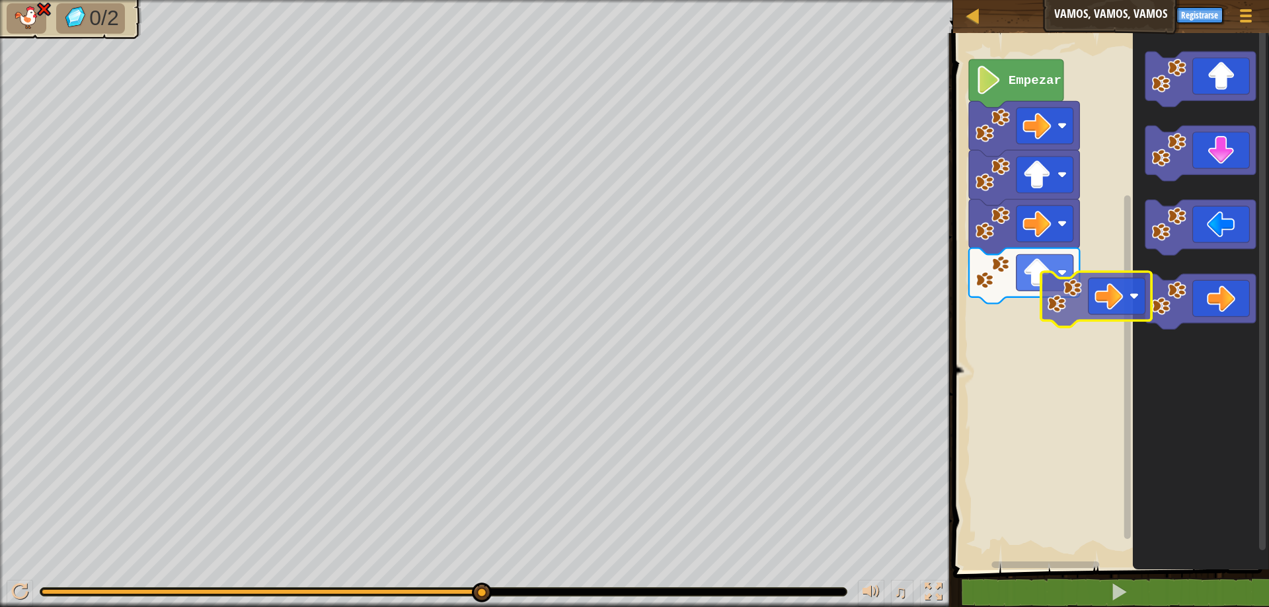
click at [1039, 261] on div "Empezar" at bounding box center [1109, 298] width 320 height 544
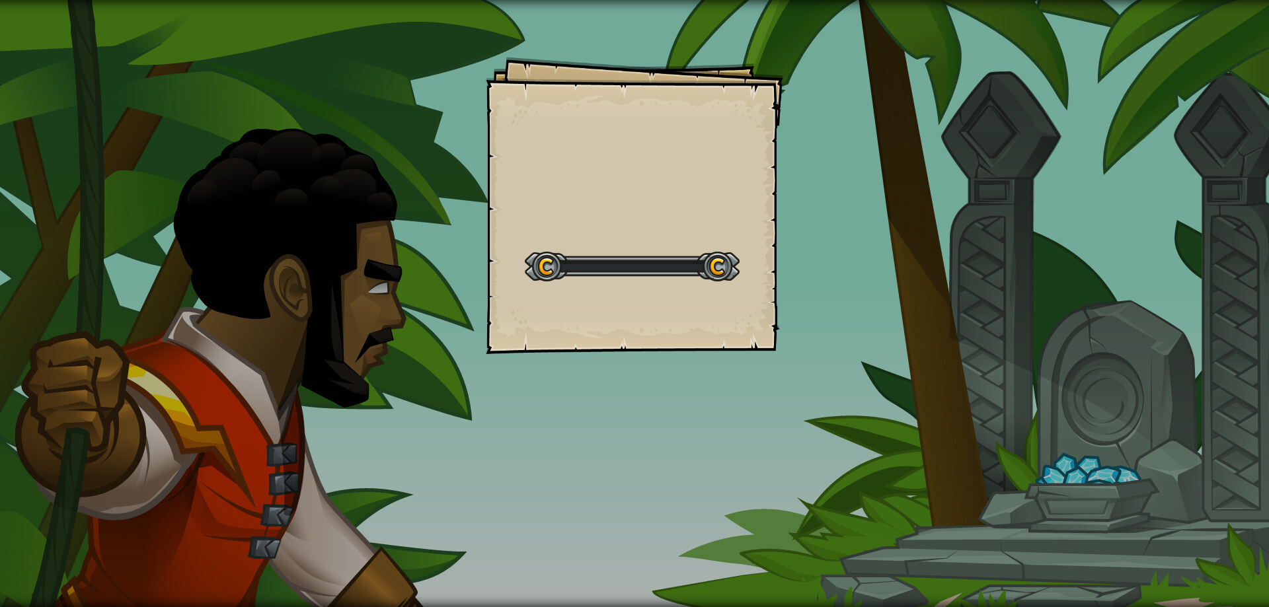
select select "es-419"
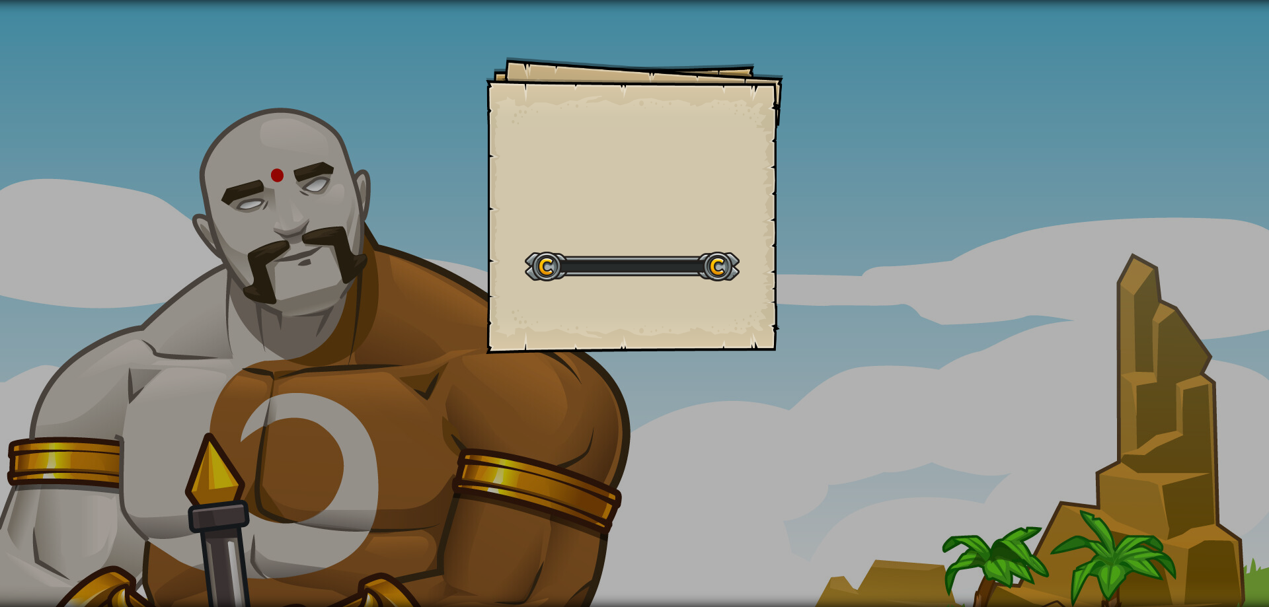
select select "es-419"
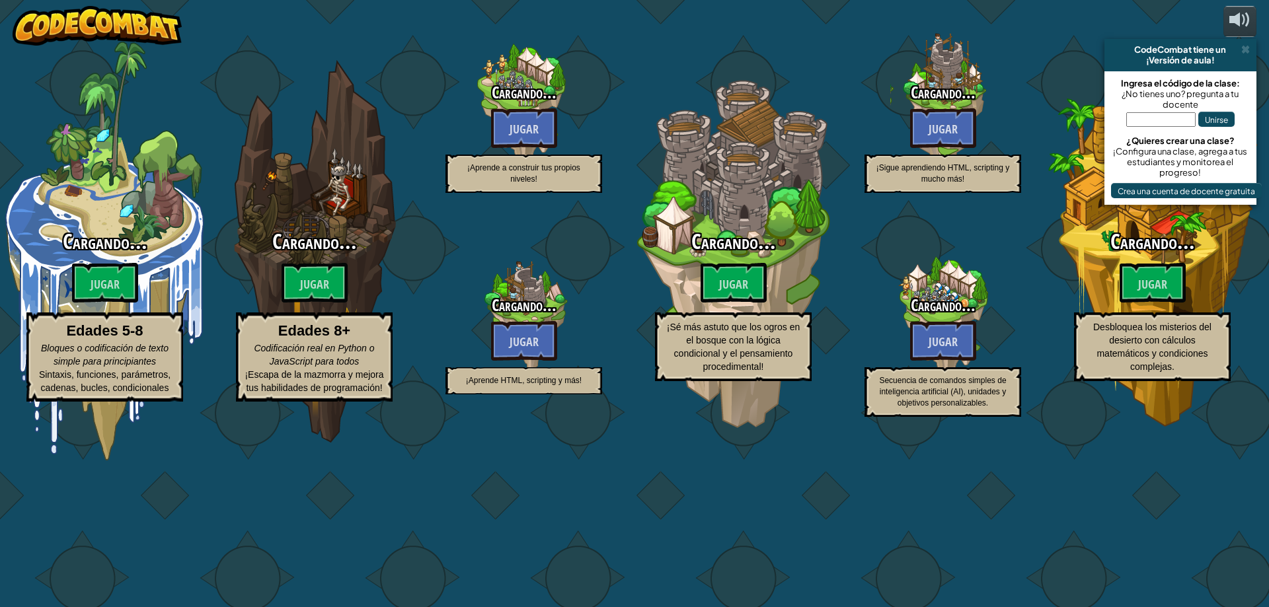
select select "es-419"
